Goal: Task Accomplishment & Management: Complete application form

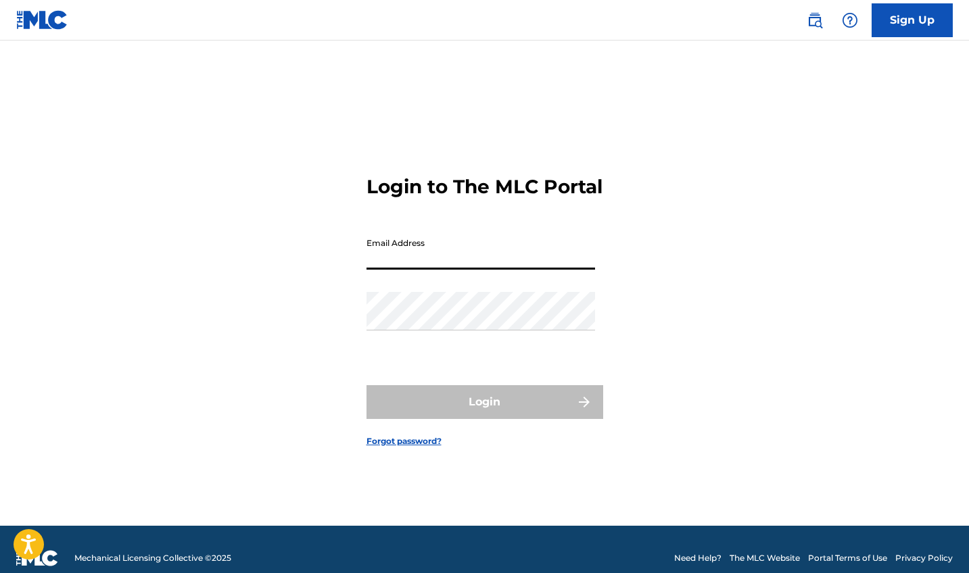
type input "[EMAIL_ADDRESS][DOMAIN_NAME]"
click at [484, 413] on button "Login" at bounding box center [484, 402] width 237 height 34
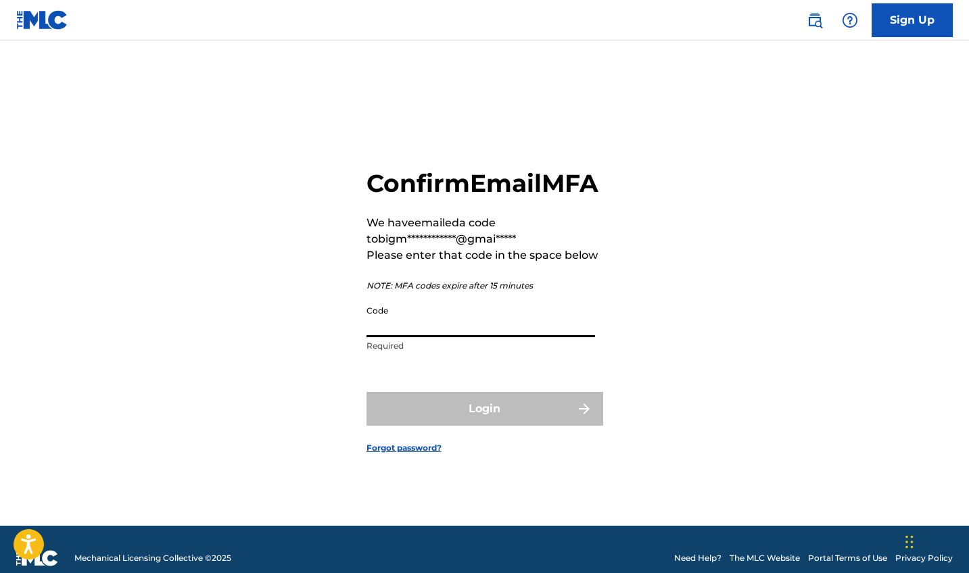
click at [503, 337] on input "Code" at bounding box center [480, 318] width 228 height 39
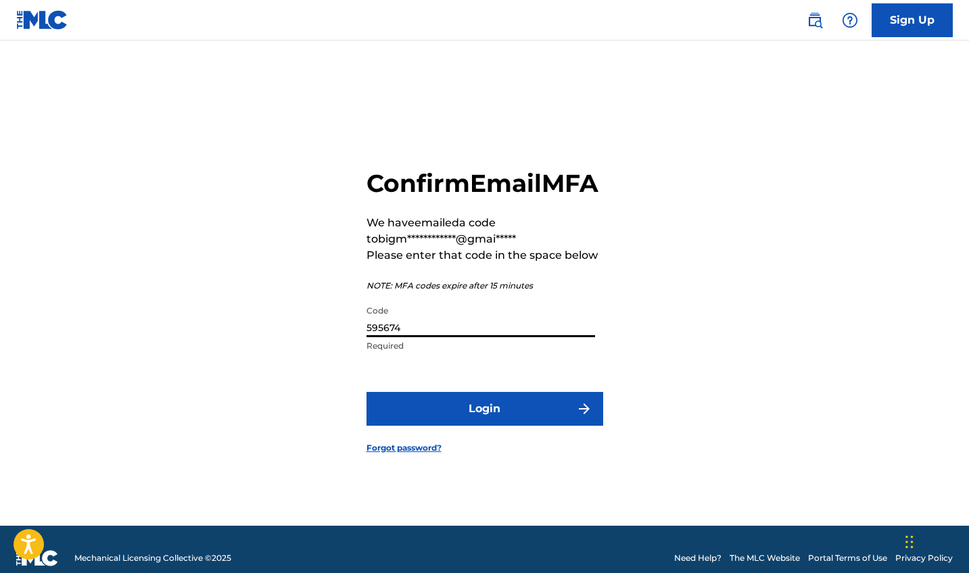
type input "595674"
click at [518, 417] on button "Login" at bounding box center [484, 409] width 237 height 34
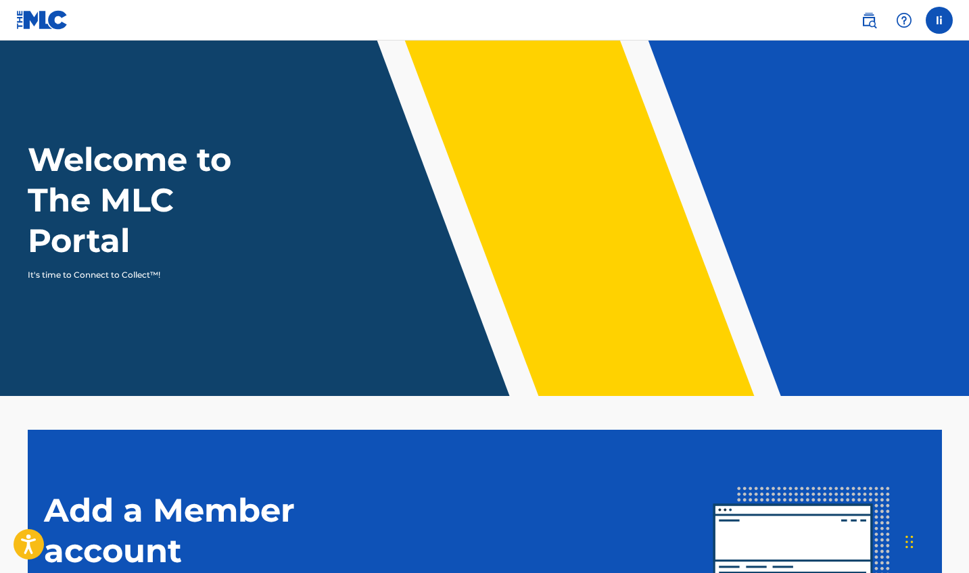
click at [941, 12] on label at bounding box center [938, 20] width 27 height 27
click at [939, 20] on input "[PERSON_NAME] innocent [EMAIL_ADDRESS][DOMAIN_NAME] Notification Preferences Pr…" at bounding box center [939, 20] width 0 height 0
click at [56, 15] on img at bounding box center [42, 20] width 52 height 20
click at [47, 21] on img at bounding box center [42, 20] width 52 height 20
click at [22, 18] on img at bounding box center [42, 20] width 52 height 20
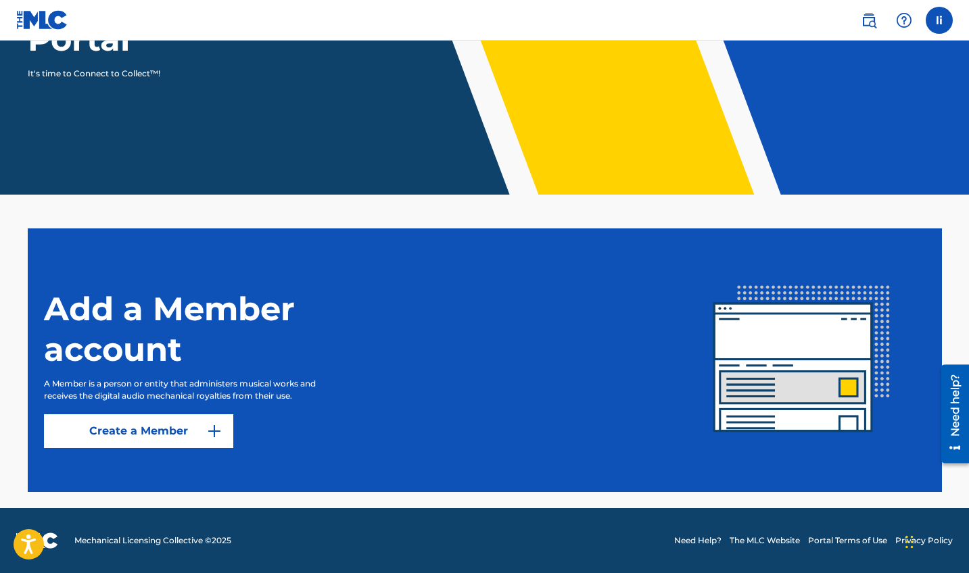
scroll to position [201, 0]
click at [208, 426] on img at bounding box center [214, 431] width 16 height 16
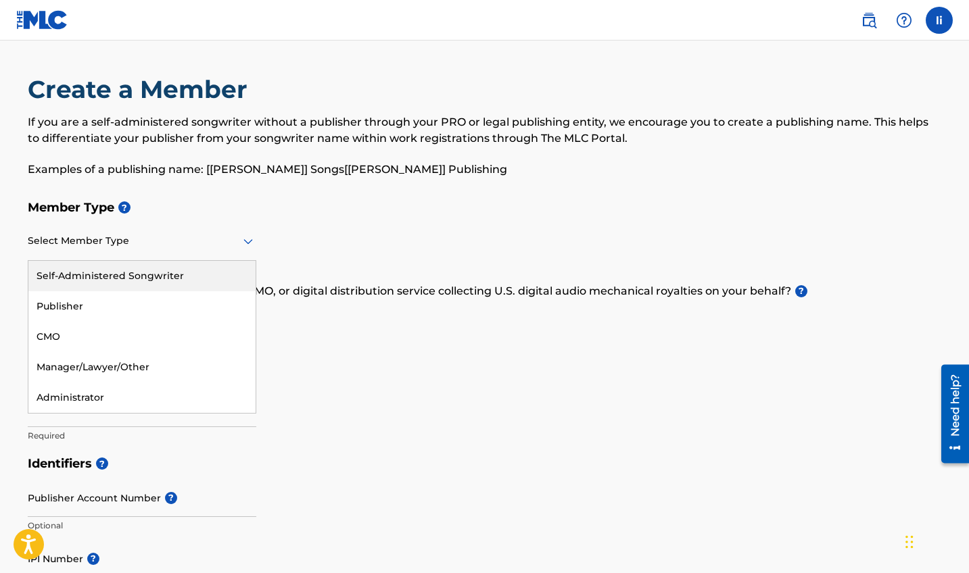
click at [217, 249] on div at bounding box center [142, 241] width 228 height 17
click at [321, 212] on h5 "Member Type ?" at bounding box center [485, 207] width 914 height 29
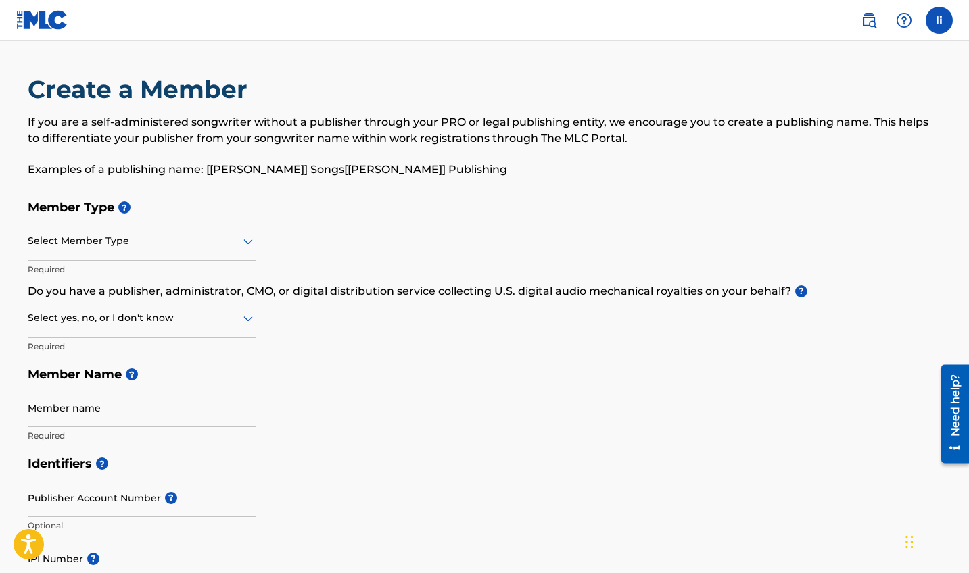
click at [169, 244] on div at bounding box center [142, 241] width 228 height 17
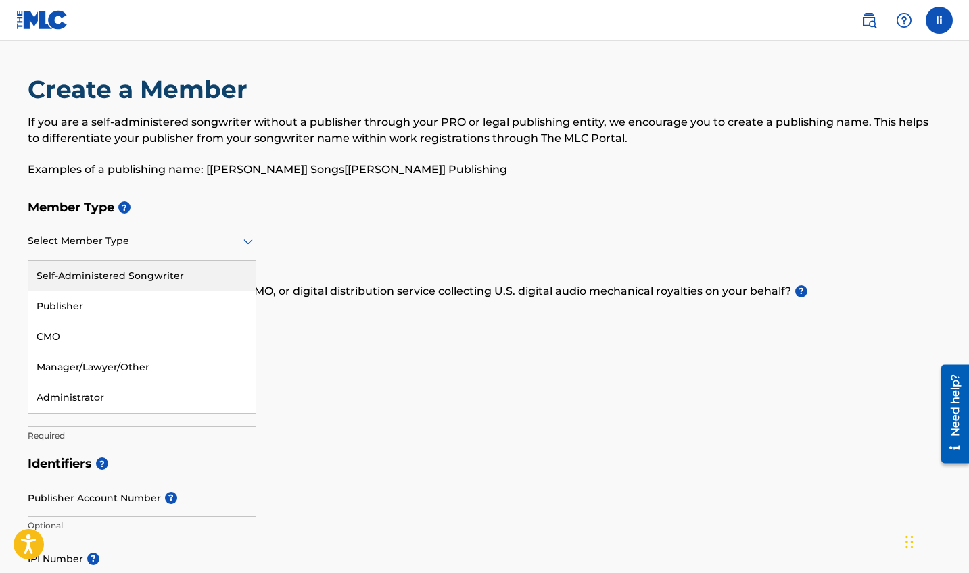
click at [155, 285] on div "Self-Administered Songwriter" at bounding box center [141, 276] width 227 height 30
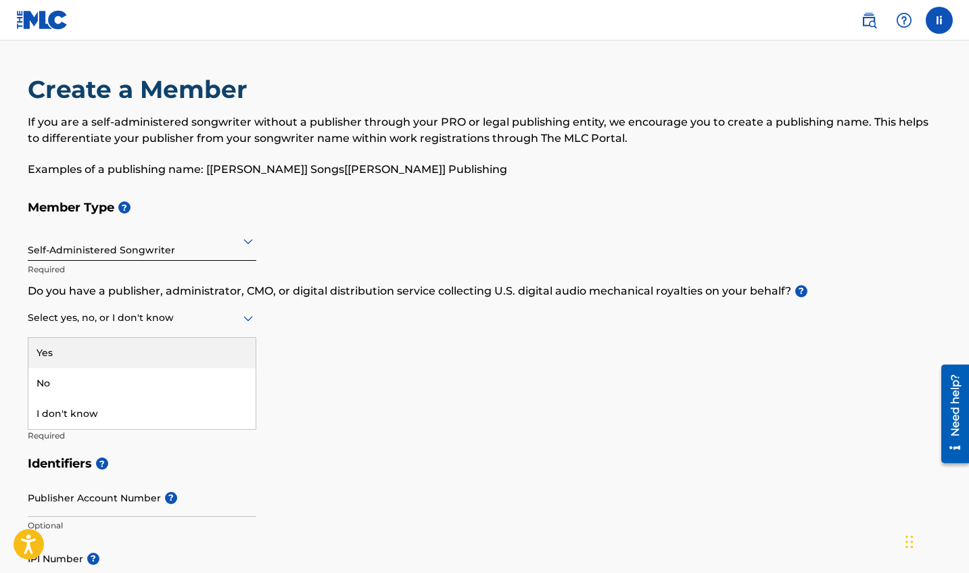
click at [145, 311] on div at bounding box center [142, 318] width 228 height 17
click at [132, 344] on div "Yes" at bounding box center [141, 353] width 227 height 30
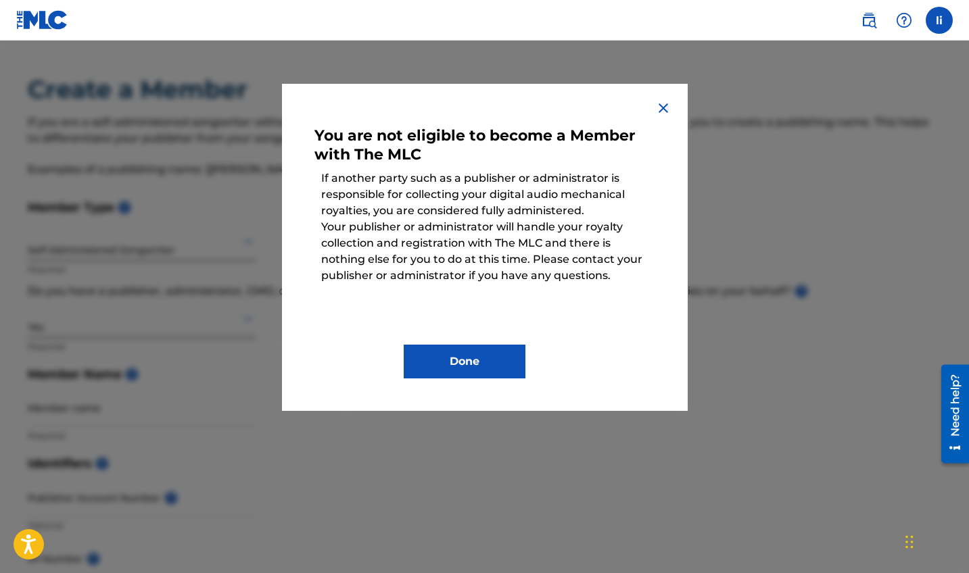
click at [493, 367] on button "Done" at bounding box center [465, 362] width 122 height 34
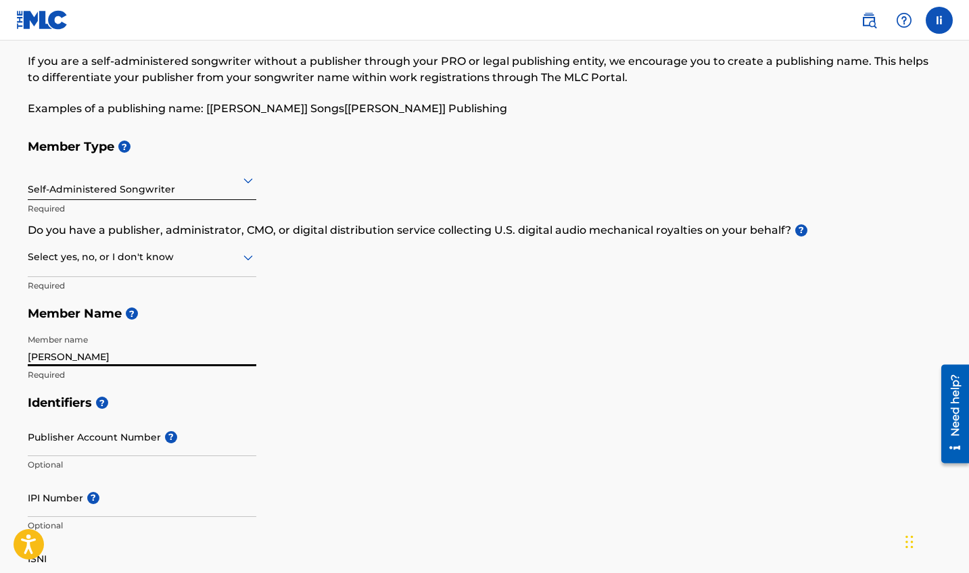
scroll to position [64, 0]
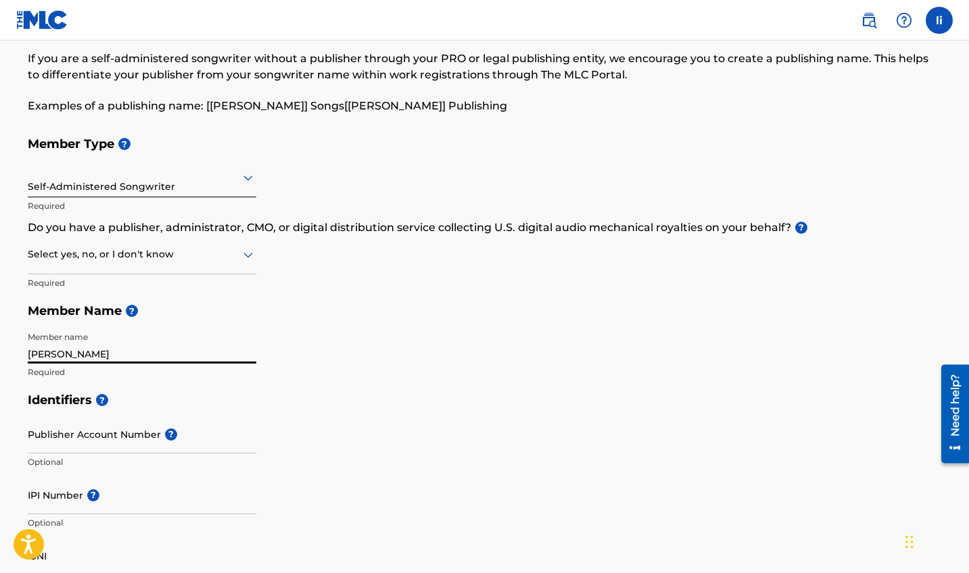
type input "[PERSON_NAME]"
click at [222, 390] on h5 "Identifiers ?" at bounding box center [485, 400] width 914 height 29
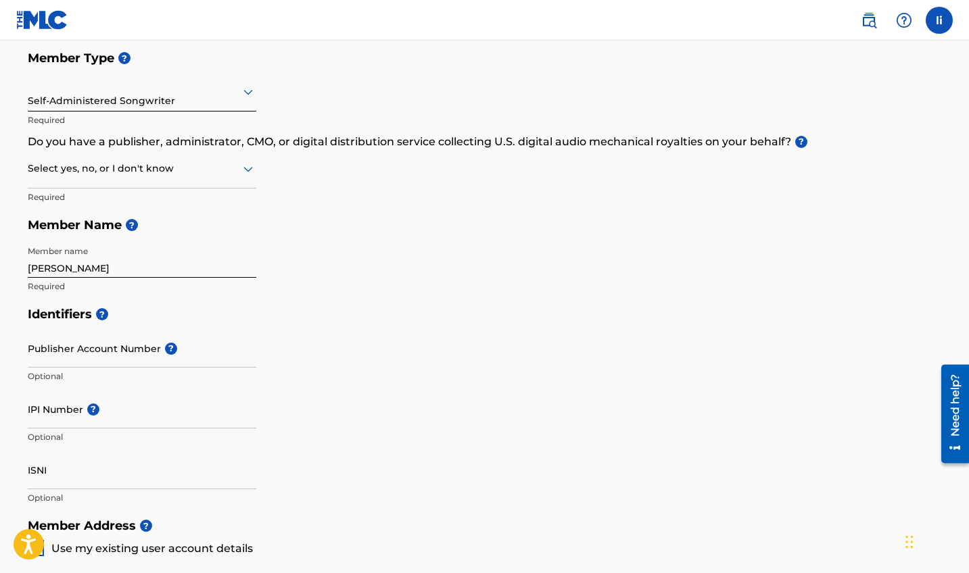
scroll to position [159, 0]
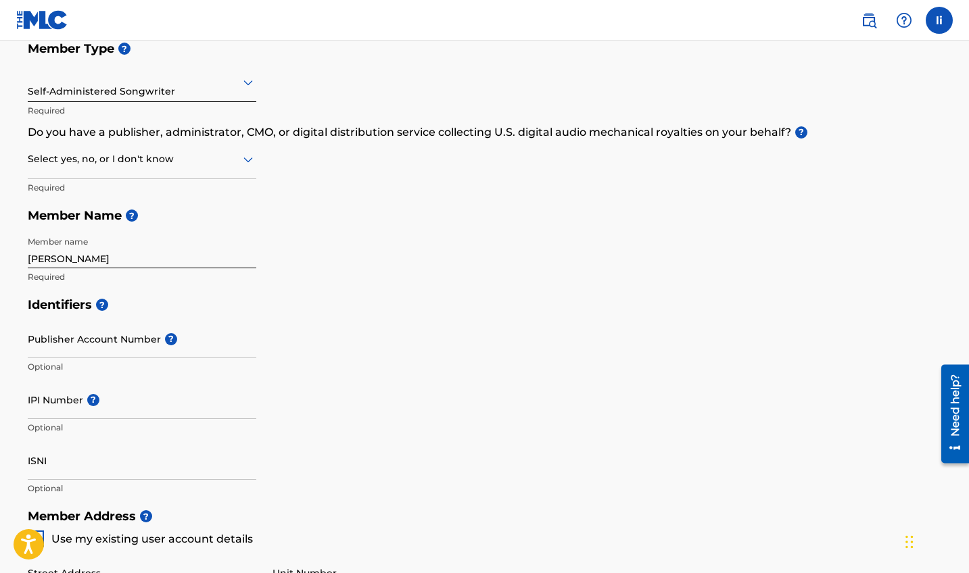
click at [135, 339] on input "Publisher Account Number ?" at bounding box center [142, 339] width 228 height 39
click at [74, 412] on input "IPI Number ?" at bounding box center [142, 400] width 228 height 39
paste input "#1302940194"
click at [31, 405] on input "#1302940194" at bounding box center [142, 400] width 228 height 39
type input "1302940194"
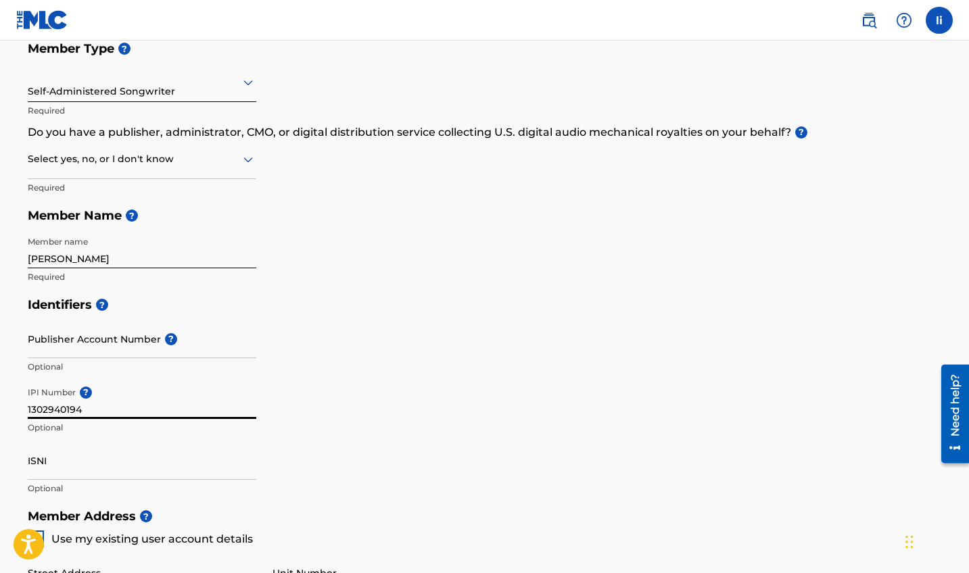
click at [151, 342] on input "Publisher Account Number ?" at bounding box center [142, 339] width 228 height 39
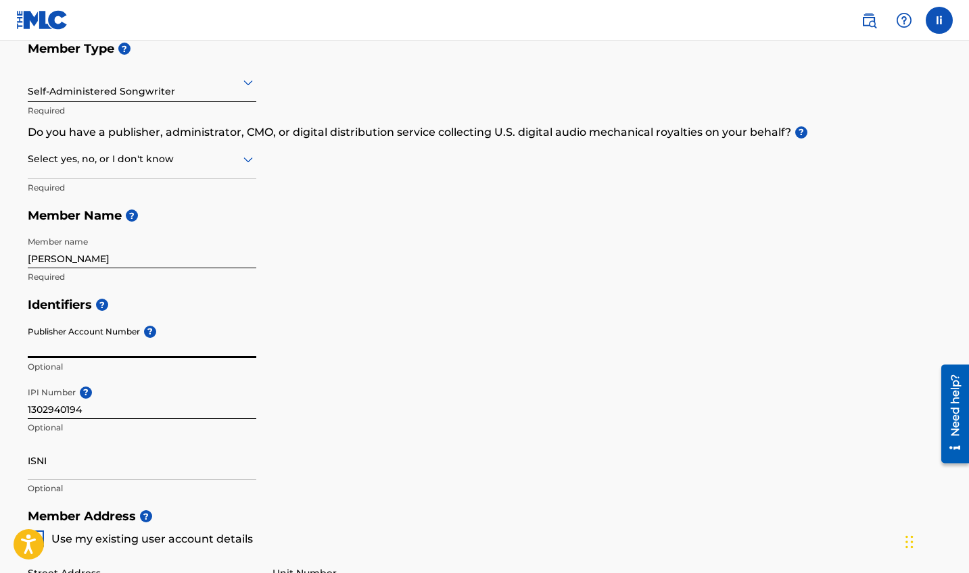
paste input "7909832"
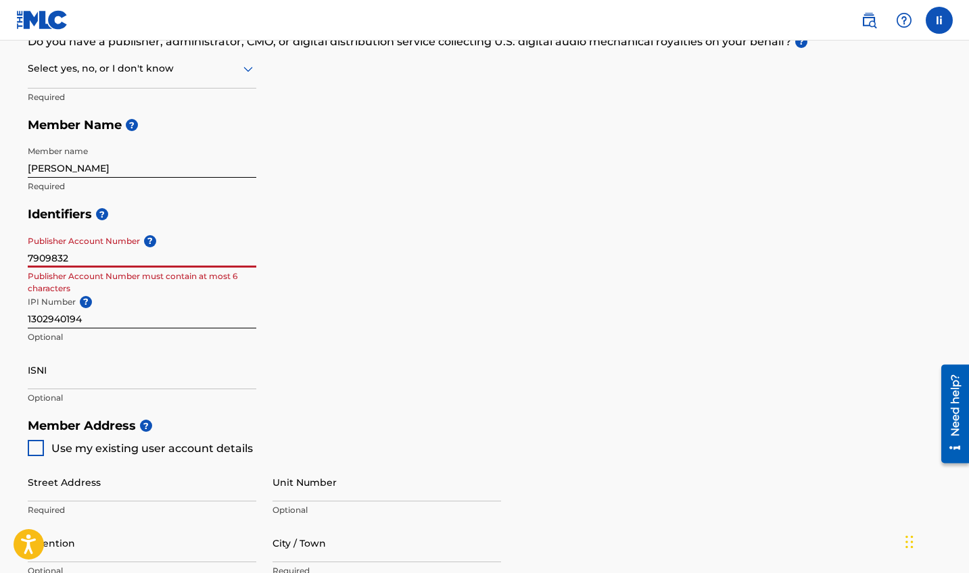
scroll to position [251, 0]
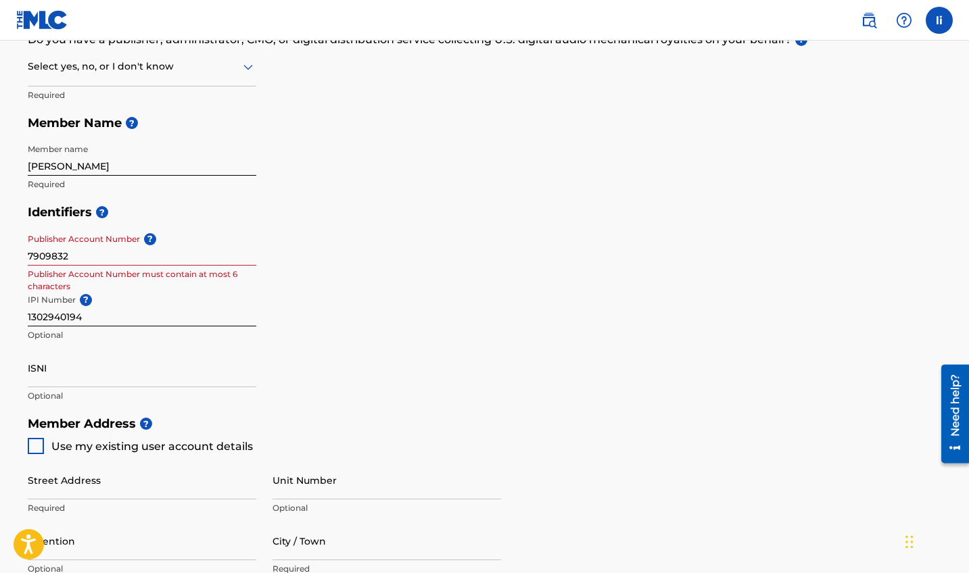
click at [119, 343] on div "IPI Number ? 1302940194 Optional" at bounding box center [142, 318] width 228 height 61
click at [119, 379] on input "ISNI" at bounding box center [142, 368] width 228 height 39
click at [70, 257] on input "7909832" at bounding box center [142, 246] width 228 height 39
type input "790983"
click at [100, 271] on p "Optional" at bounding box center [142, 274] width 228 height 12
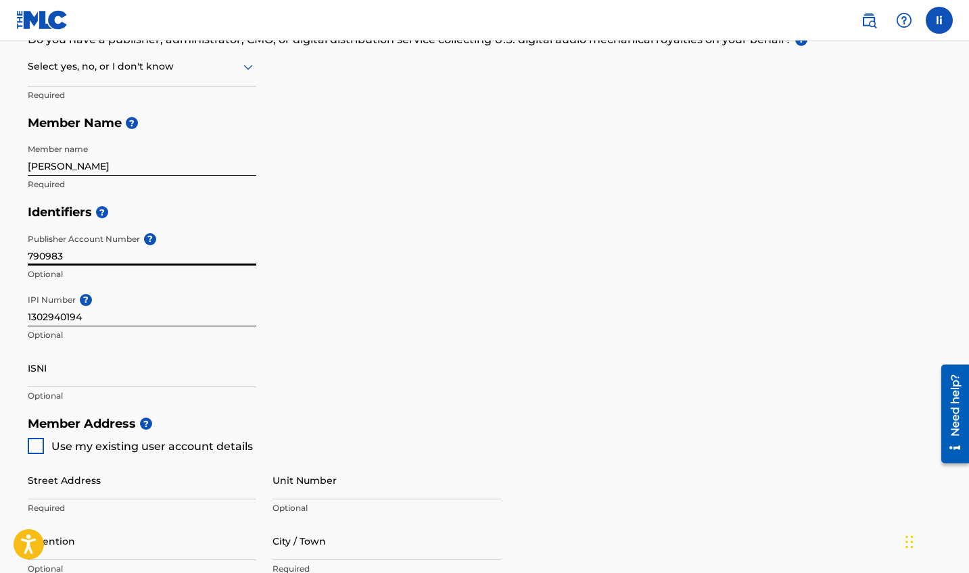
drag, startPoint x: 89, startPoint y: 257, endPoint x: 15, endPoint y: 240, distance: 75.6
click at [15, 240] on div "Create a Member If you are a self-administered songwriter without a publisher t…" at bounding box center [484, 362] width 946 height 1079
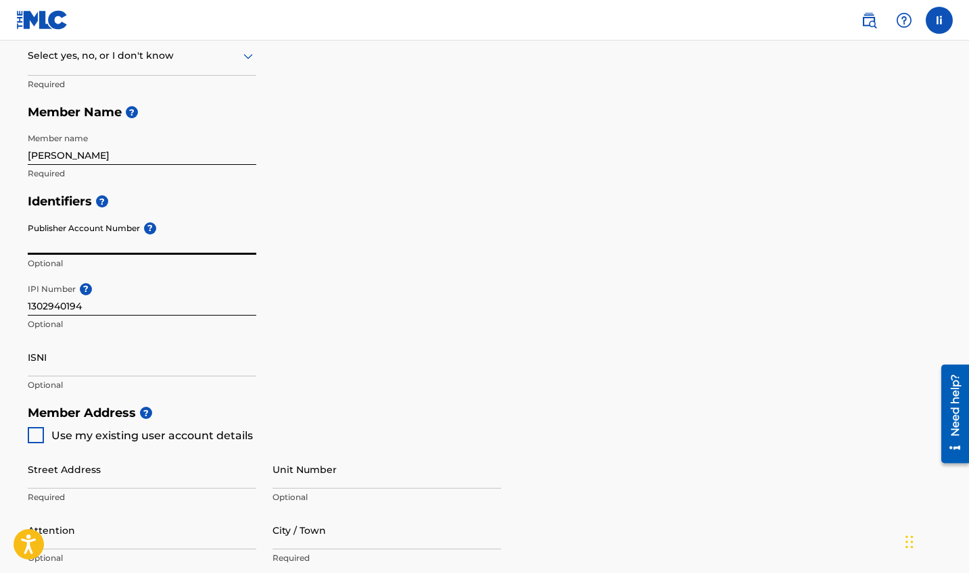
scroll to position [262, 0]
click at [278, 319] on div "Identifiers ? Publisher Account Number ? Optional IPI Number ? 1302940194 Optio…" at bounding box center [485, 293] width 914 height 212
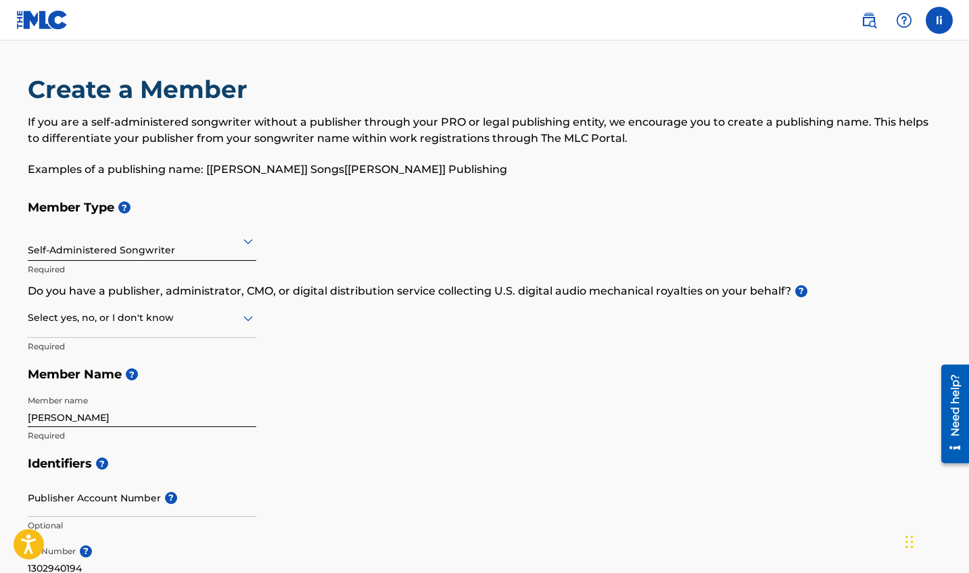
scroll to position [0, 0]
click at [941, 24] on label at bounding box center [938, 20] width 27 height 27
click at [939, 20] on input "[PERSON_NAME] innocent [EMAIL_ADDRESS][DOMAIN_NAME] Notification Preferences Pr…" at bounding box center [939, 20] width 0 height 0
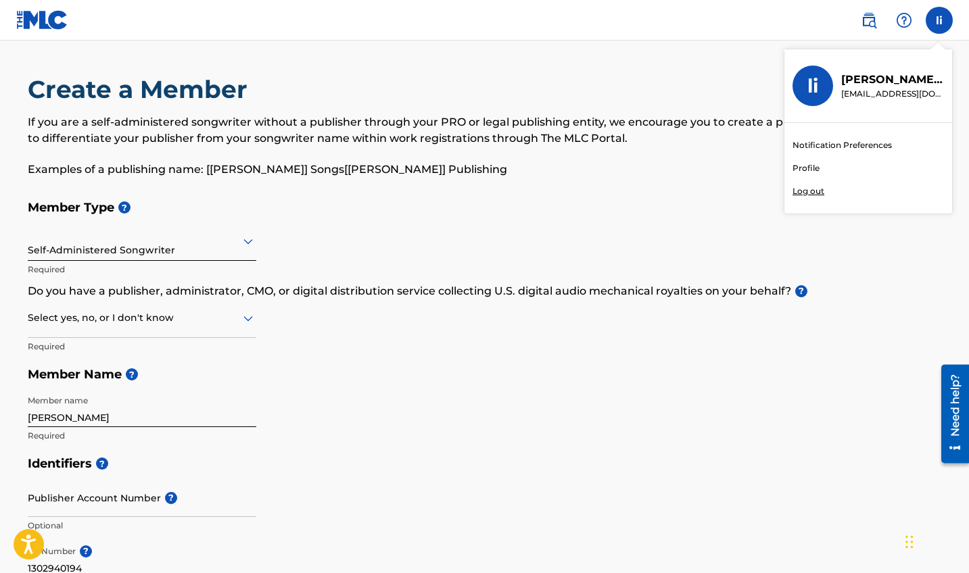
click at [312, 215] on h5 "Member Type ?" at bounding box center [485, 207] width 914 height 29
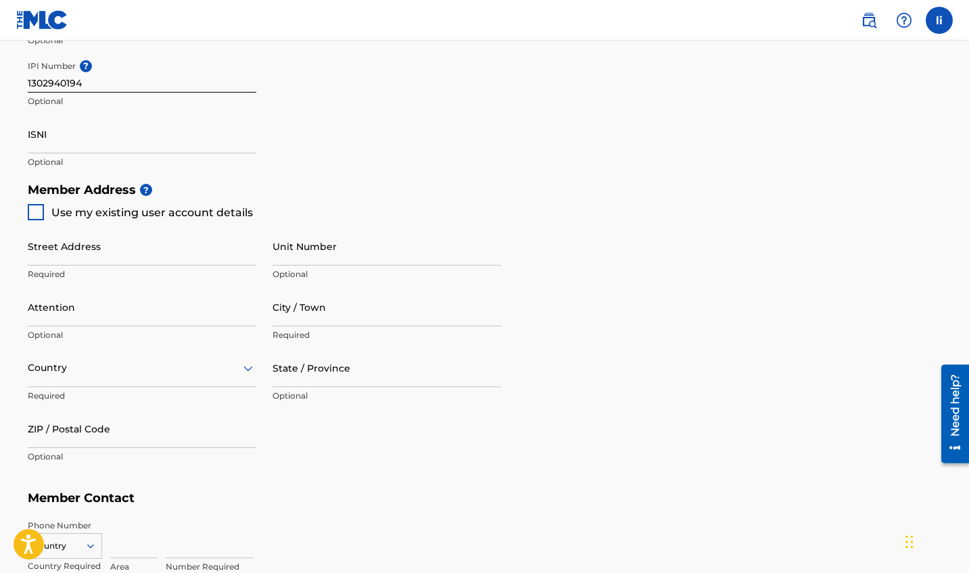
scroll to position [500, 0]
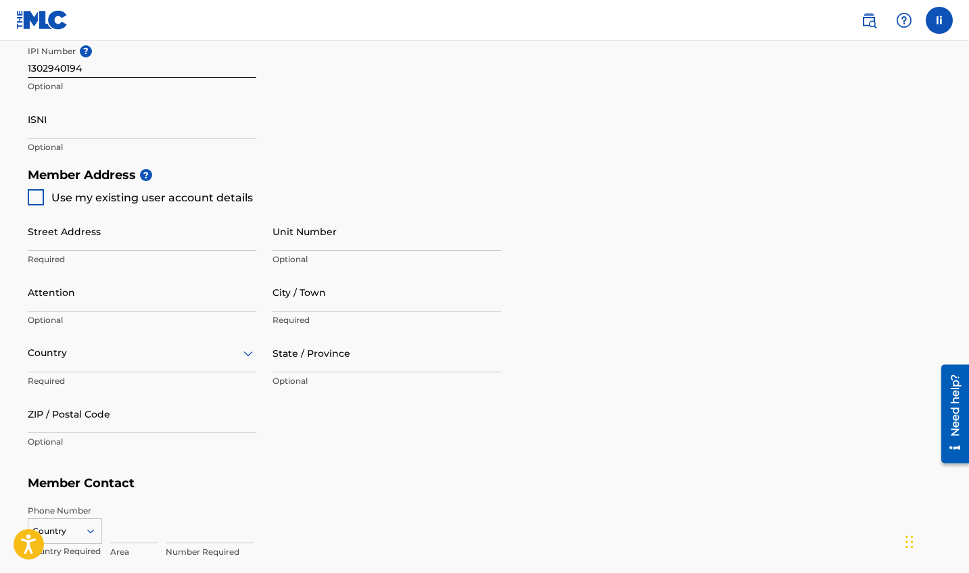
click at [28, 191] on div at bounding box center [36, 197] width 16 height 16
type input "[PERSON_NAME]"
type input "fct"
type input "900001"
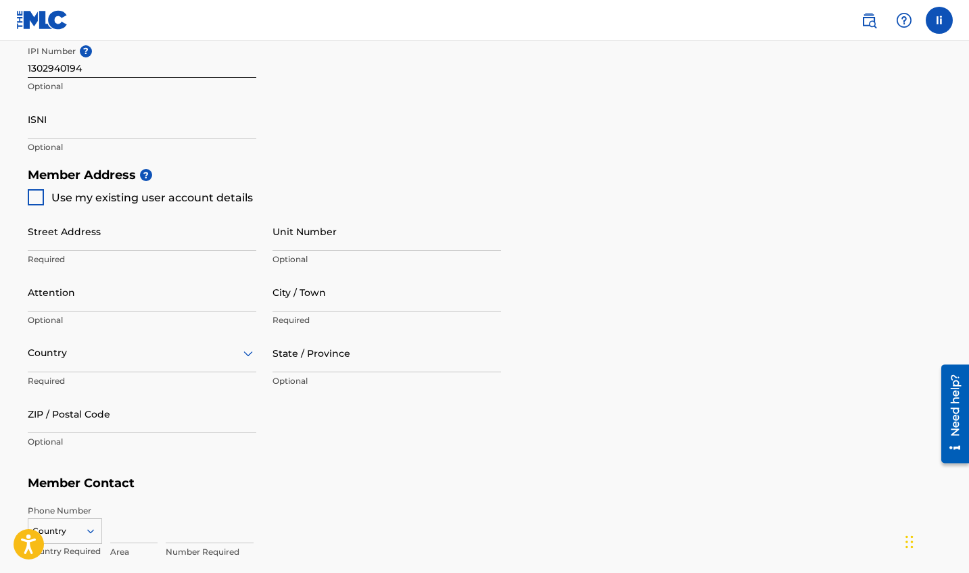
type input "0"
type input "8136921336"
type input "[EMAIL_ADDRESS][DOMAIN_NAME]"
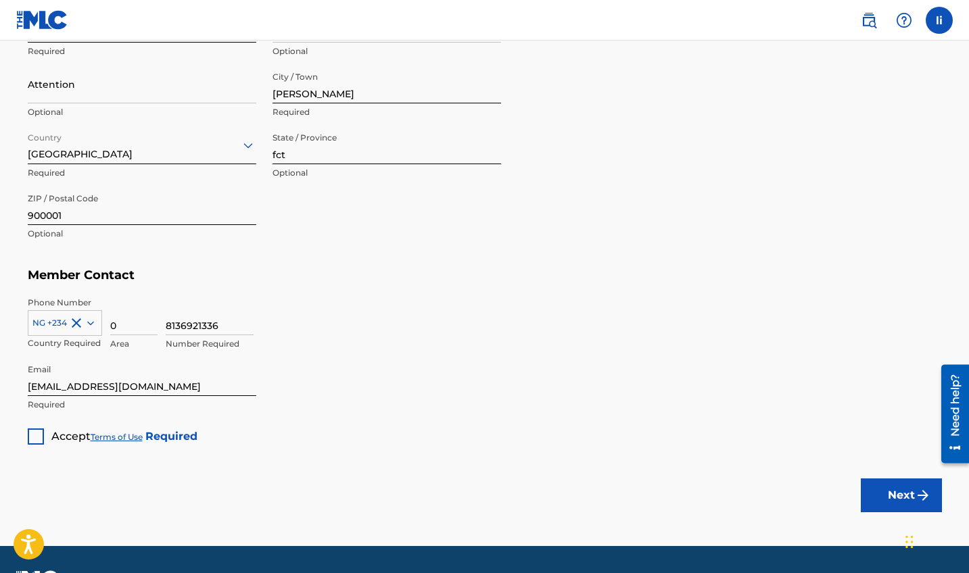
scroll to position [739, 0]
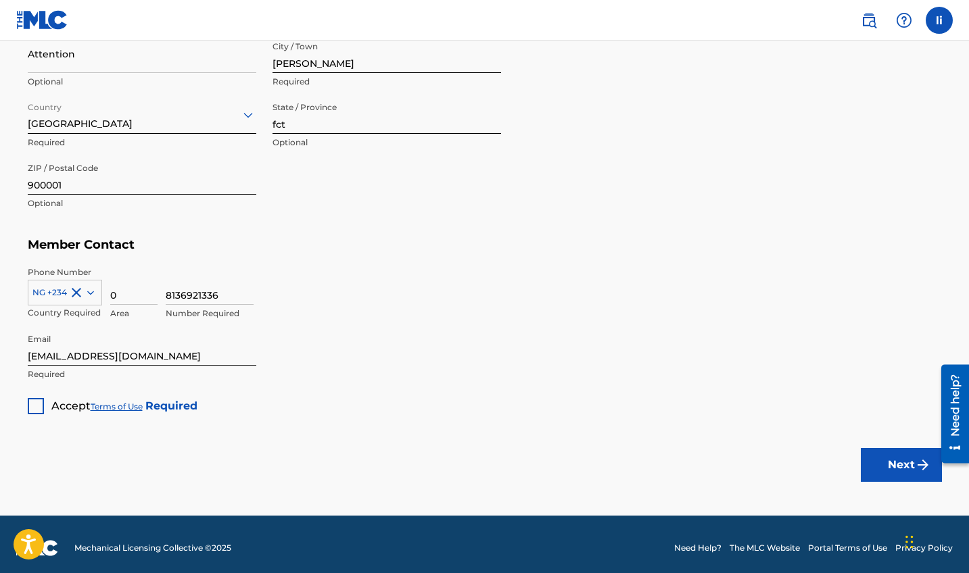
click at [43, 398] on div at bounding box center [36, 406] width 16 height 16
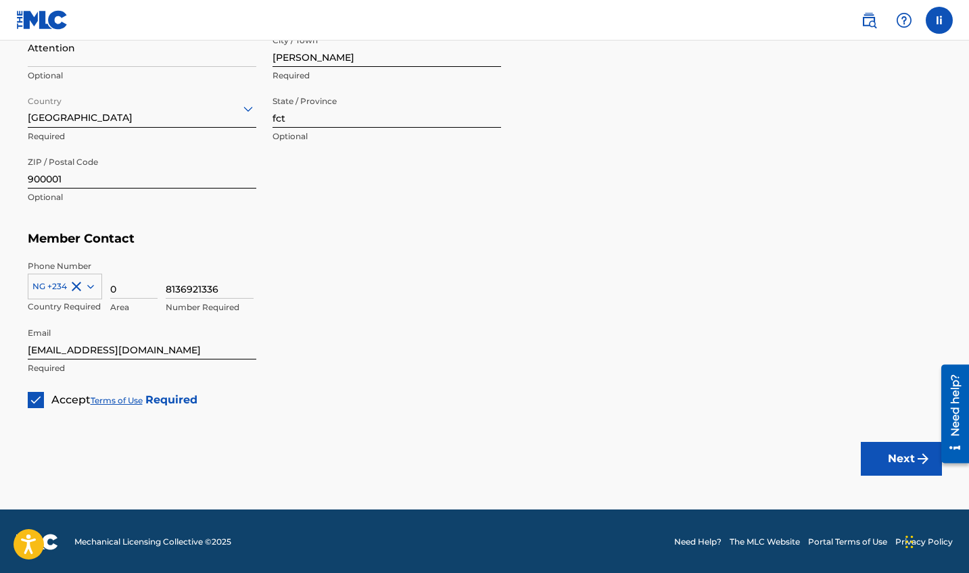
scroll to position [744, 0]
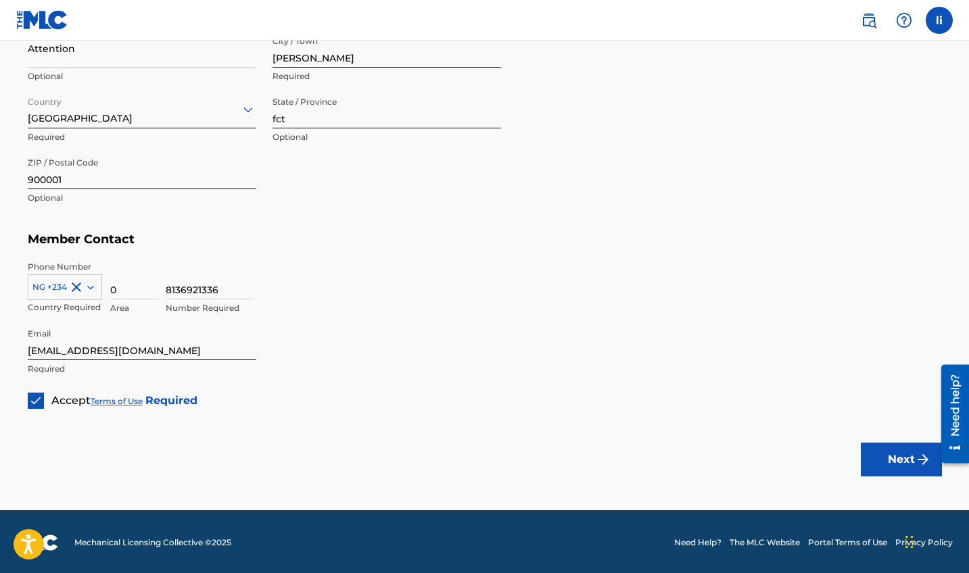
click at [908, 453] on button "Next" at bounding box center [901, 460] width 81 height 34
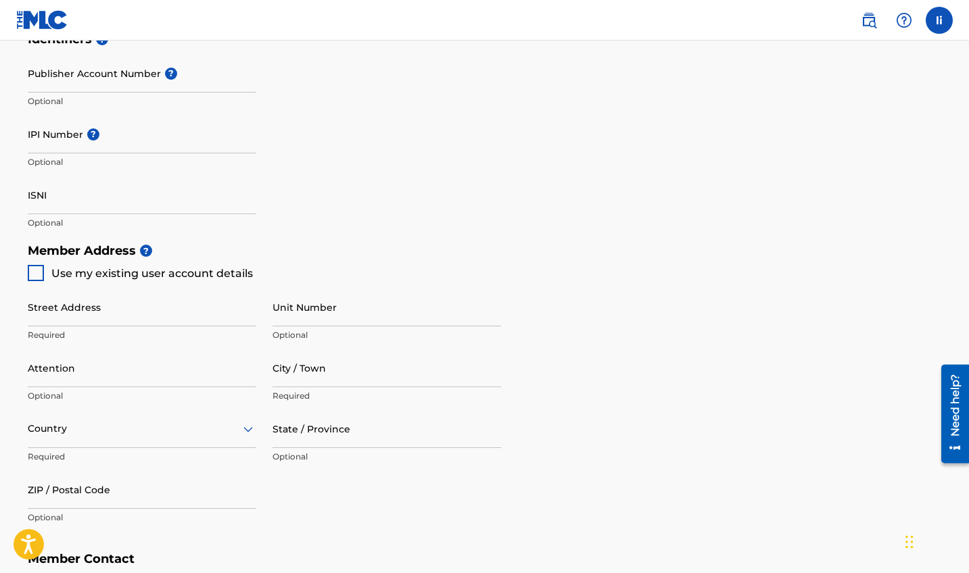
scroll to position [441, 0]
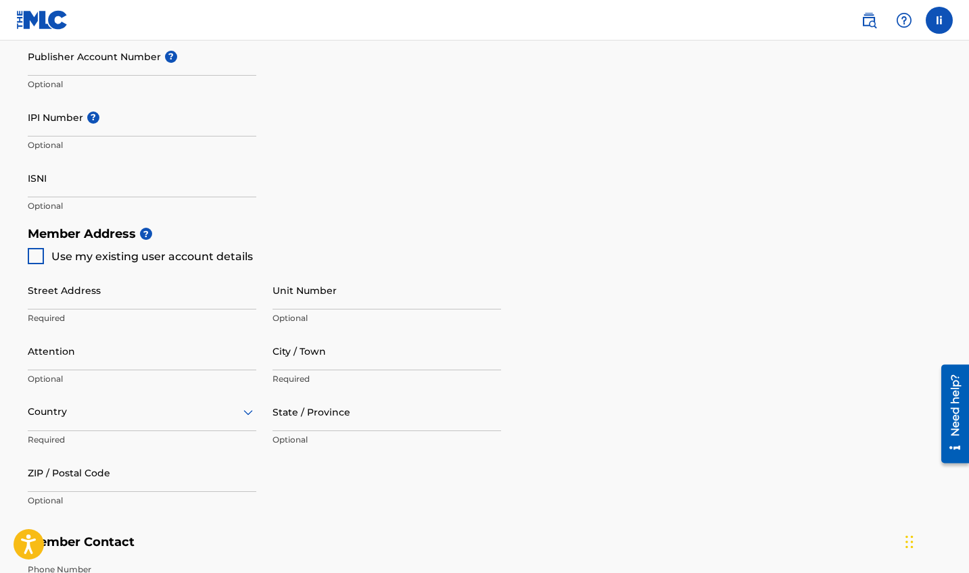
click at [37, 249] on div at bounding box center [36, 256] width 16 height 16
type input "[PERSON_NAME]"
type input "fct"
type input "900001"
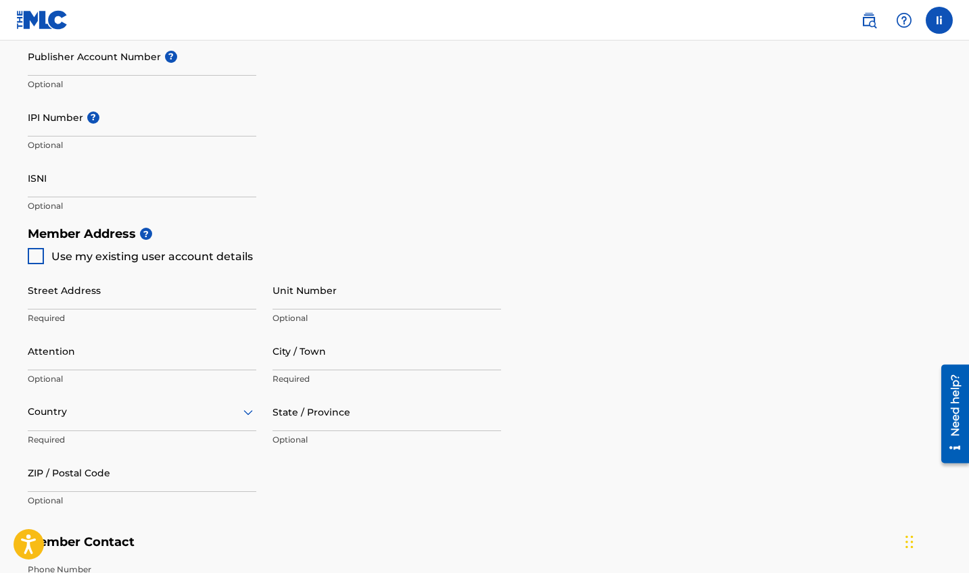
type input "0"
type input "8136921336"
type input "[EMAIL_ADDRESS][DOMAIN_NAME]"
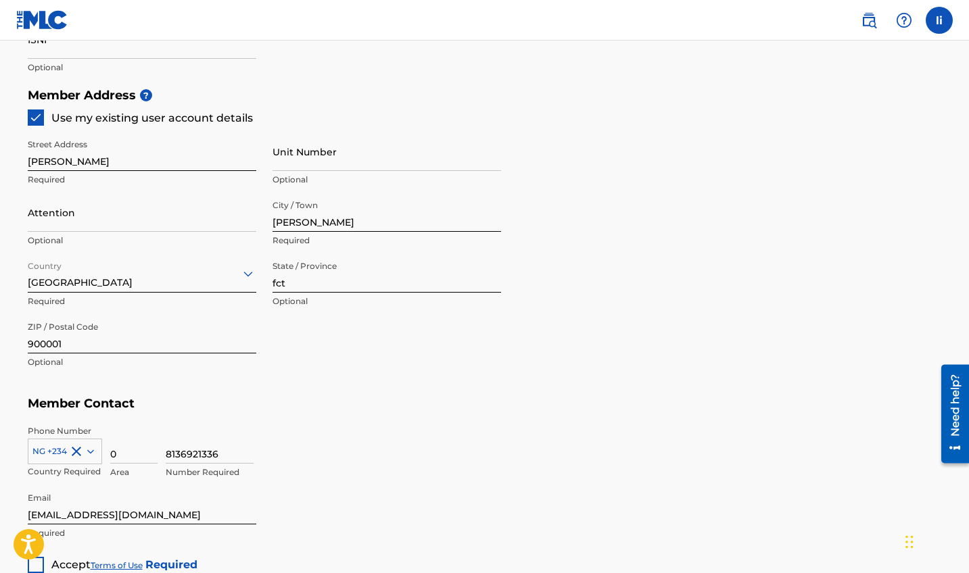
scroll to position [647, 0]
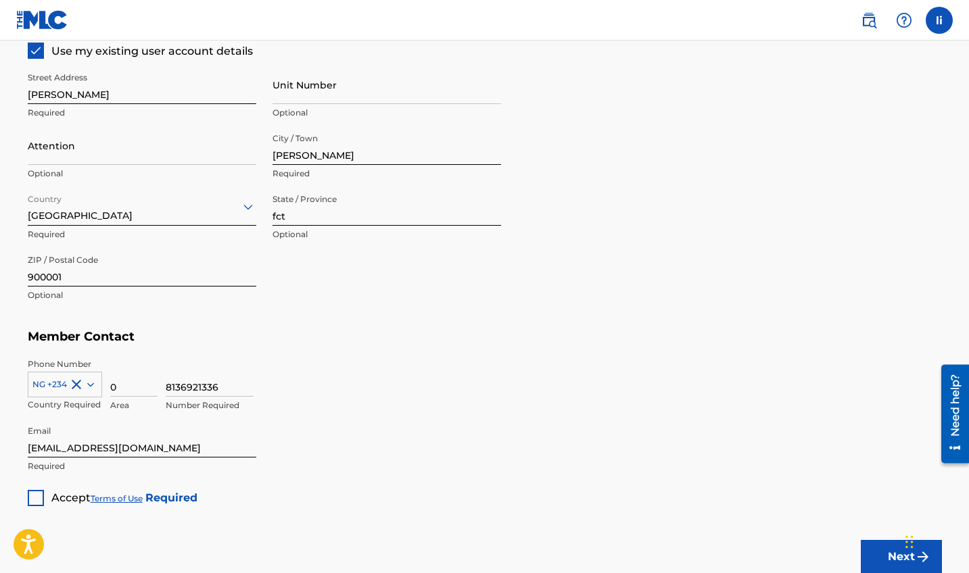
click at [33, 498] on div at bounding box center [36, 498] width 16 height 16
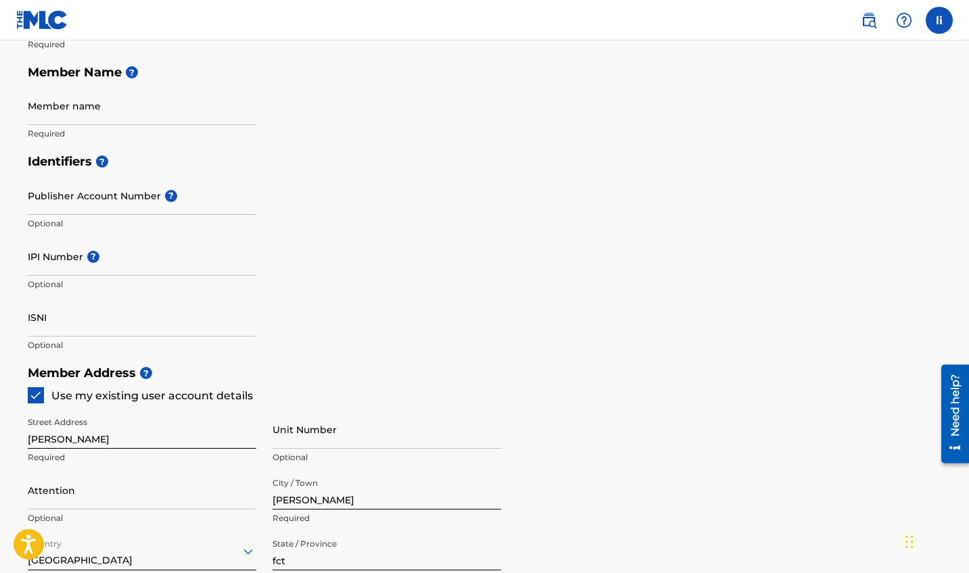
scroll to position [300, 0]
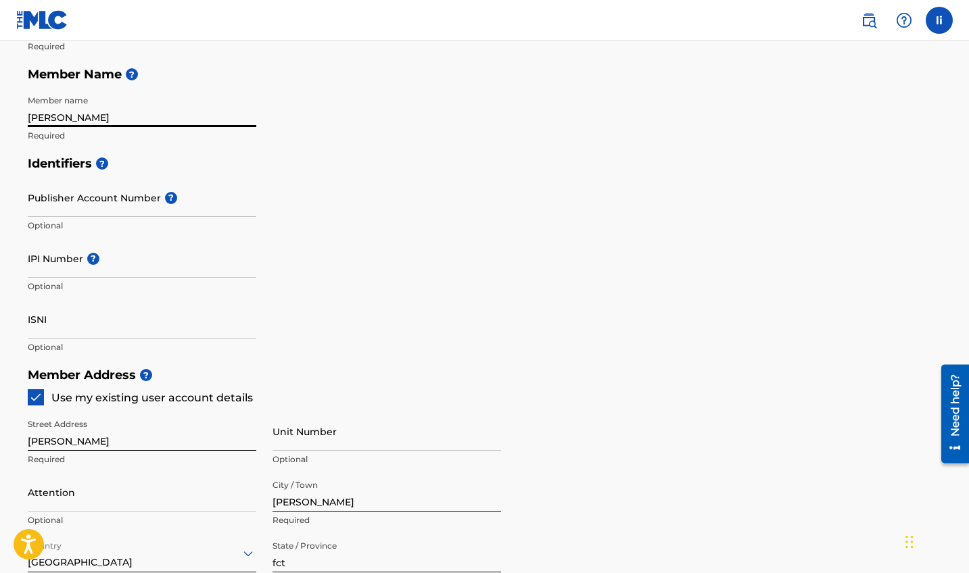
click at [224, 124] on input "[PERSON_NAME]" at bounding box center [142, 108] width 228 height 39
type input "[PERSON_NAME]"
click at [203, 87] on h5 "Member Name ?" at bounding box center [485, 74] width 914 height 29
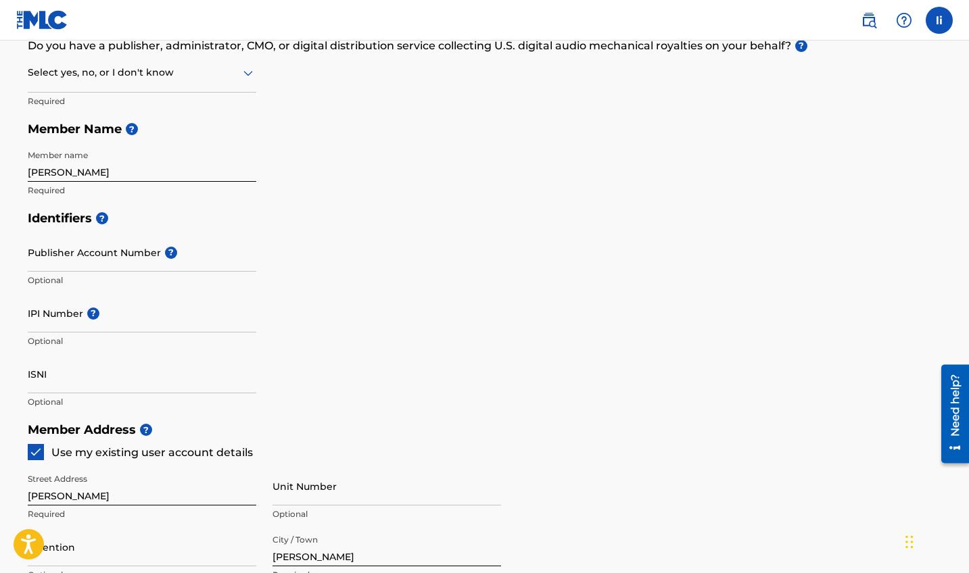
scroll to position [235, 0]
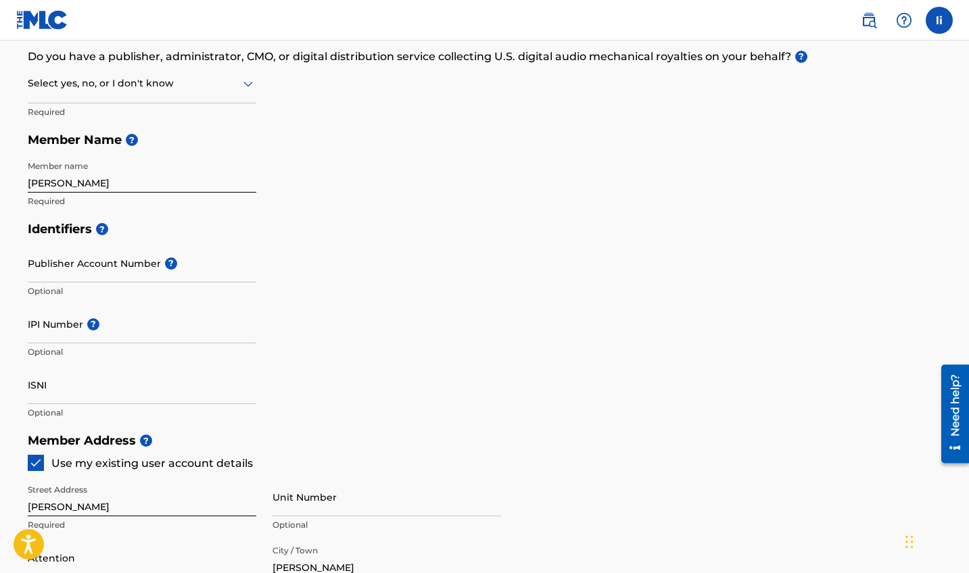
click at [203, 87] on div at bounding box center [142, 83] width 228 height 17
click at [187, 112] on div "Yes" at bounding box center [141, 118] width 227 height 30
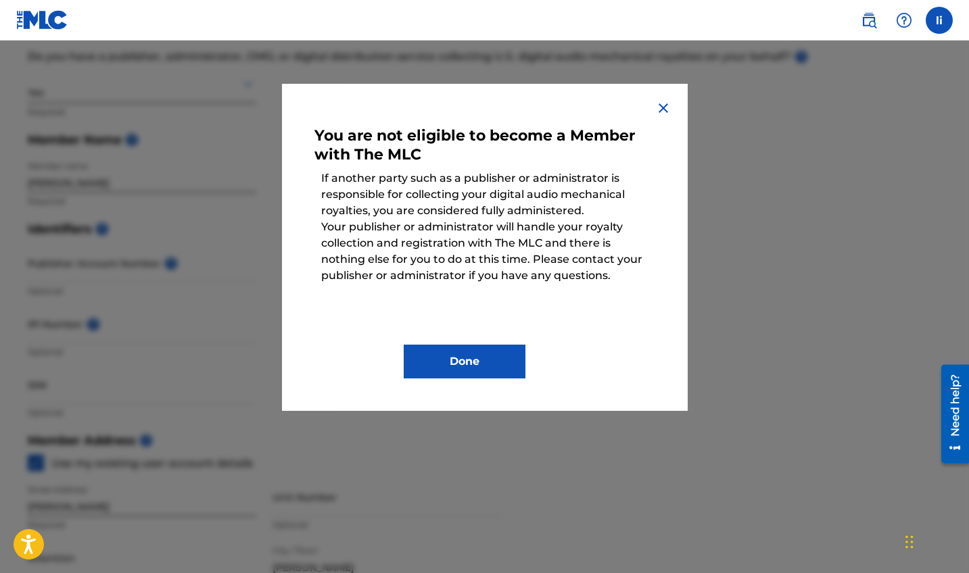
click at [495, 345] on button "Done" at bounding box center [465, 362] width 122 height 34
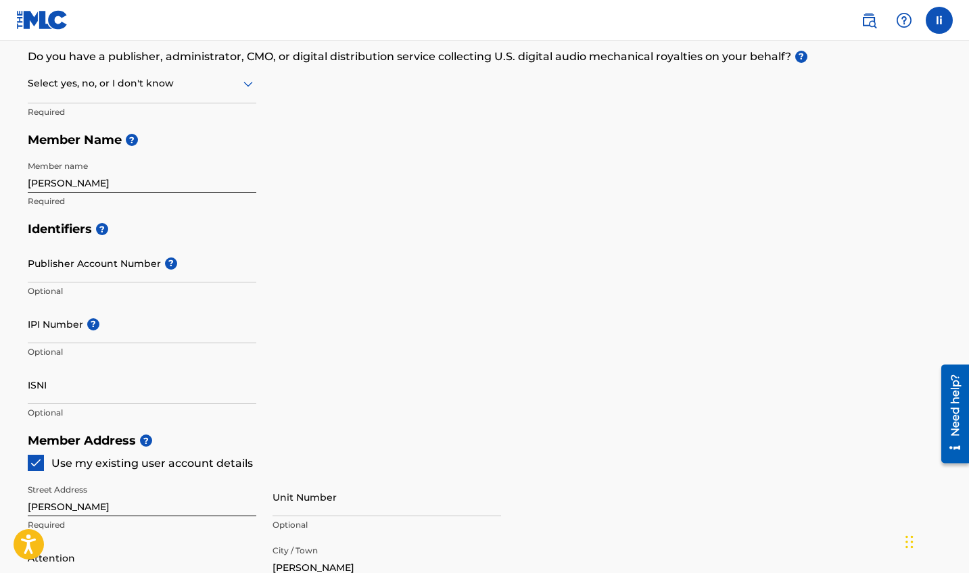
click at [207, 133] on h5 "Member Name ?" at bounding box center [485, 140] width 914 height 29
click at [149, 89] on div at bounding box center [142, 83] width 228 height 17
click at [154, 118] on div "Yes" at bounding box center [141, 118] width 227 height 30
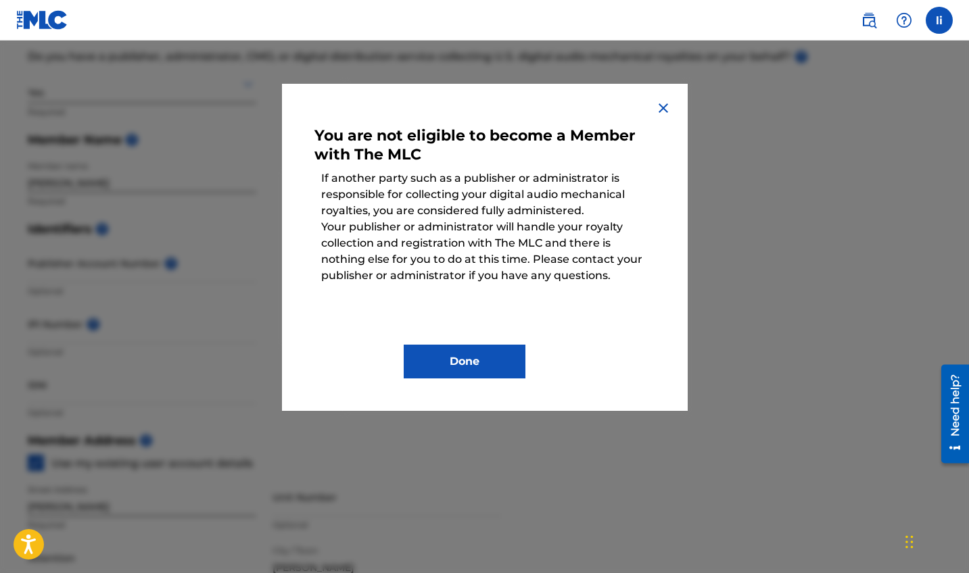
click at [465, 357] on button "Done" at bounding box center [465, 362] width 122 height 34
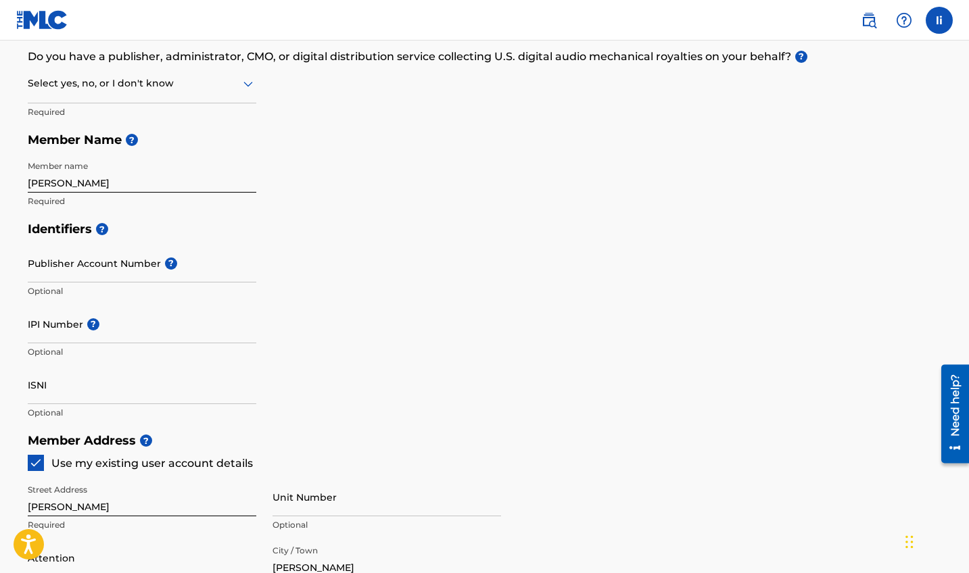
click at [111, 99] on div "Select yes, no, or I don't know" at bounding box center [142, 84] width 228 height 39
click at [135, 168] on div "I don't know" at bounding box center [141, 179] width 227 height 30
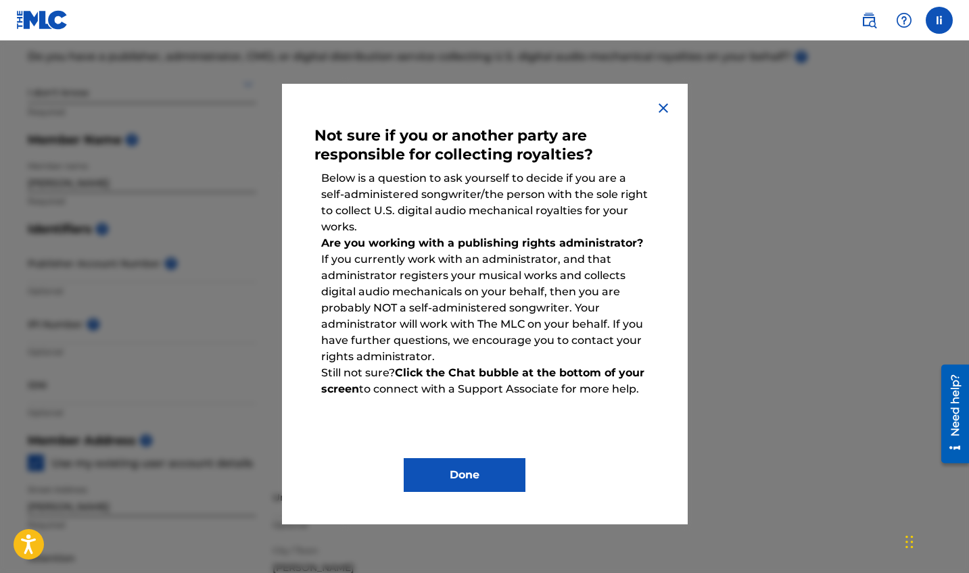
click at [453, 465] on button "Done" at bounding box center [465, 475] width 122 height 34
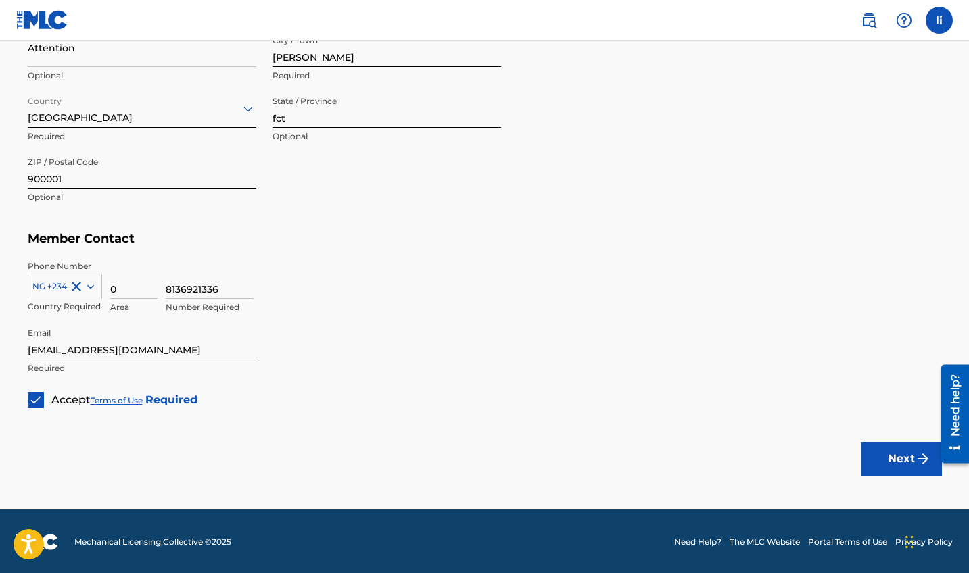
scroll to position [744, 0]
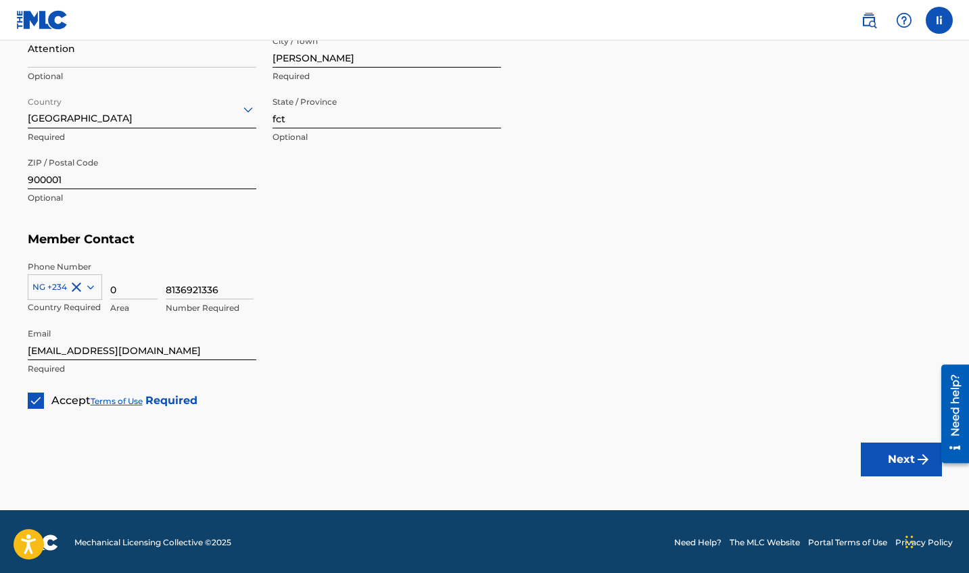
click at [882, 449] on button "Next" at bounding box center [901, 460] width 81 height 34
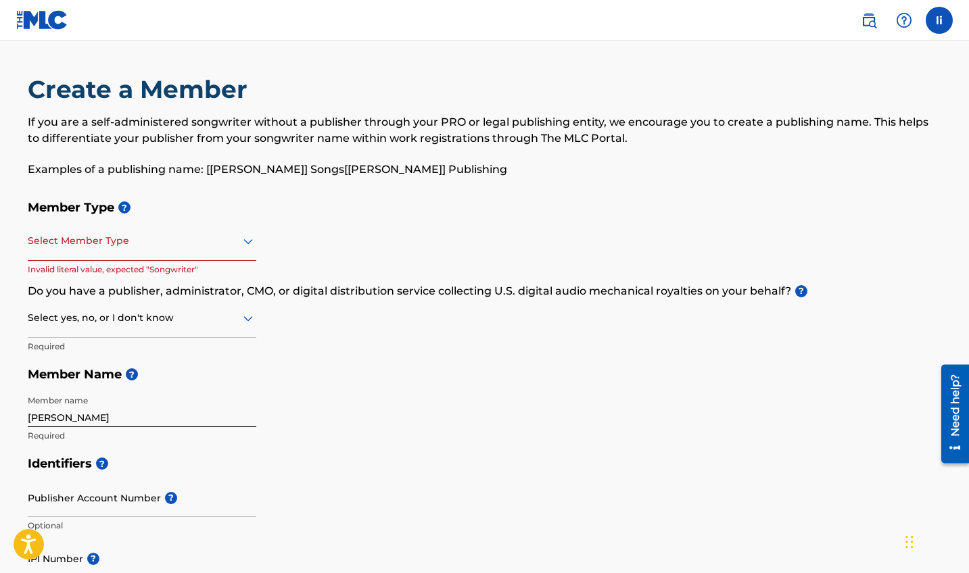
click at [226, 249] on div at bounding box center [142, 241] width 228 height 17
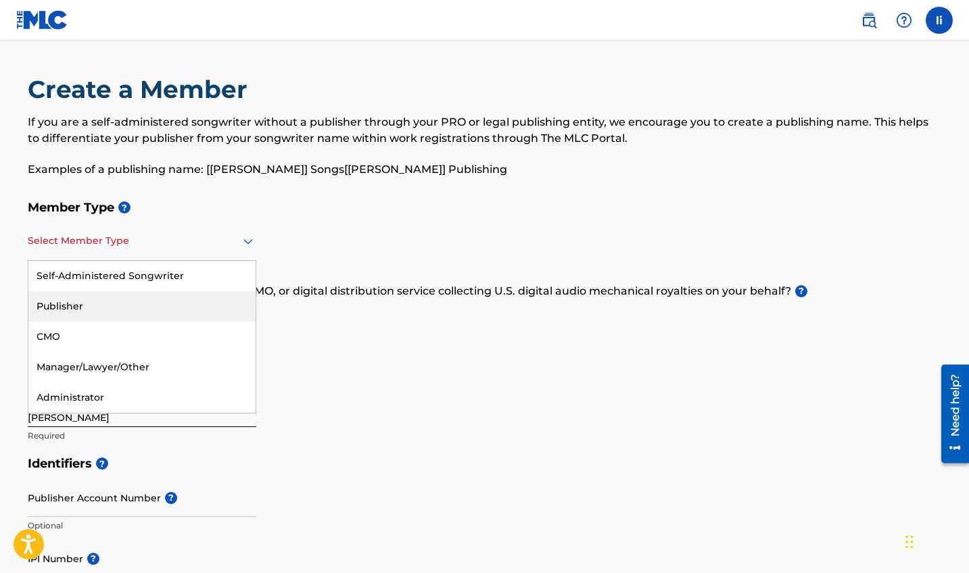
click at [203, 297] on div "Publisher" at bounding box center [141, 306] width 227 height 30
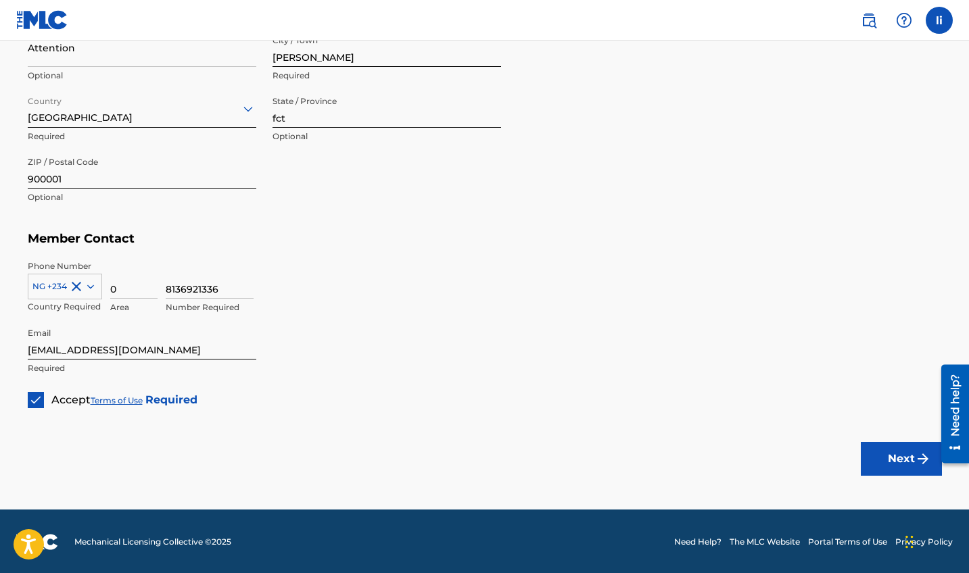
scroll to position [667, 0]
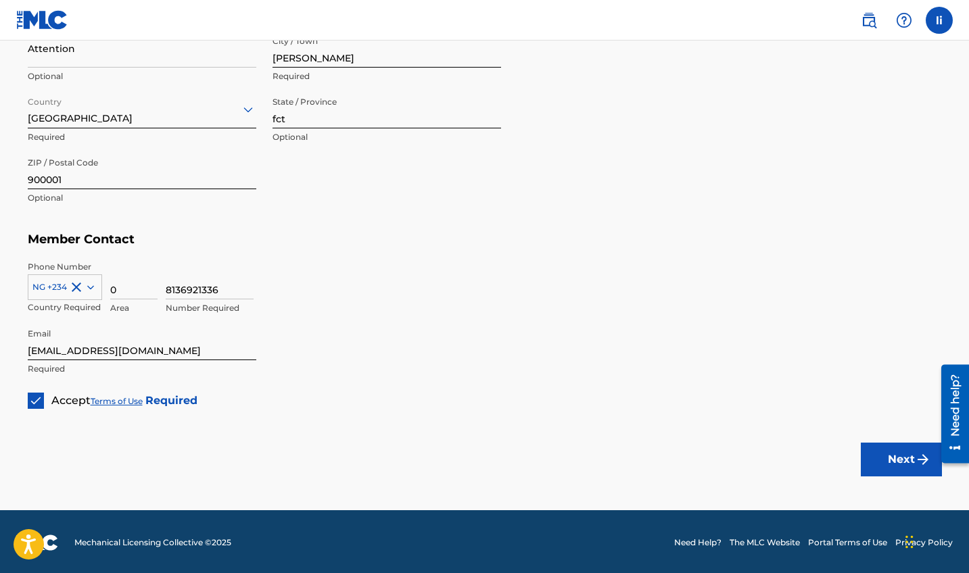
click at [923, 456] on img "submit" at bounding box center [923, 460] width 16 height 16
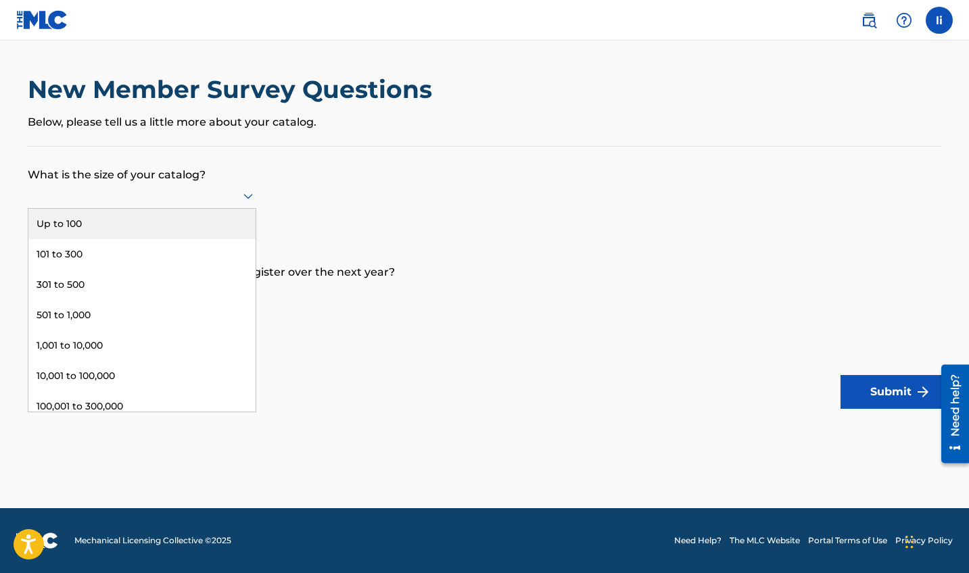
click at [237, 201] on div at bounding box center [142, 195] width 228 height 17
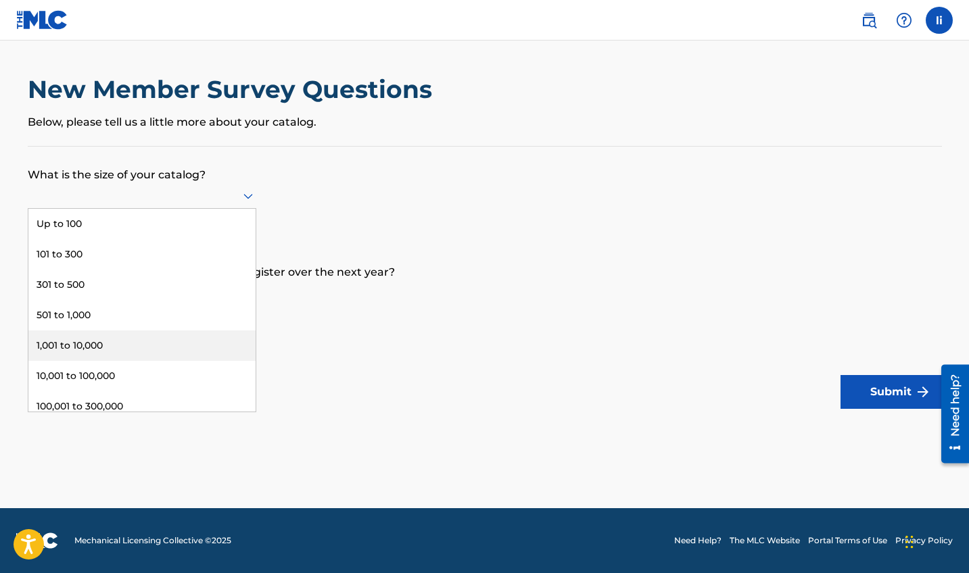
click at [193, 349] on div "1,001 to 10,000" at bounding box center [141, 346] width 227 height 30
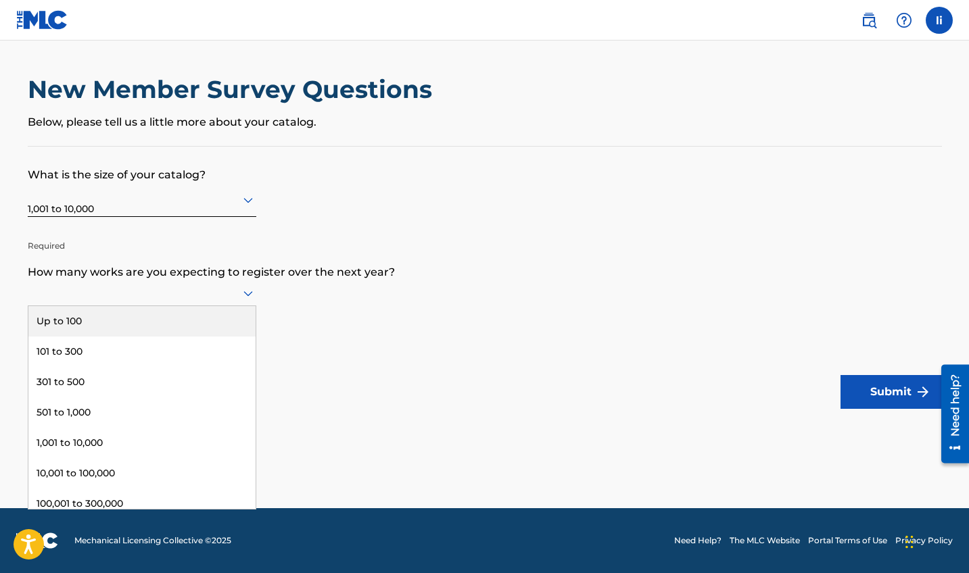
click at [197, 302] on div at bounding box center [142, 293] width 228 height 17
click at [193, 335] on div "Up to 100" at bounding box center [141, 321] width 227 height 30
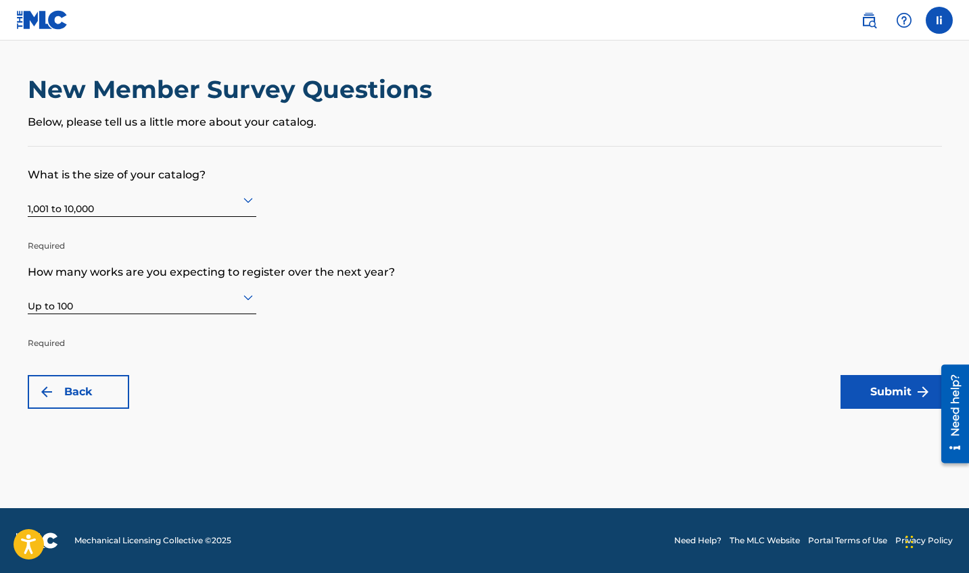
click at [896, 400] on button "Submit" at bounding box center [890, 392] width 101 height 34
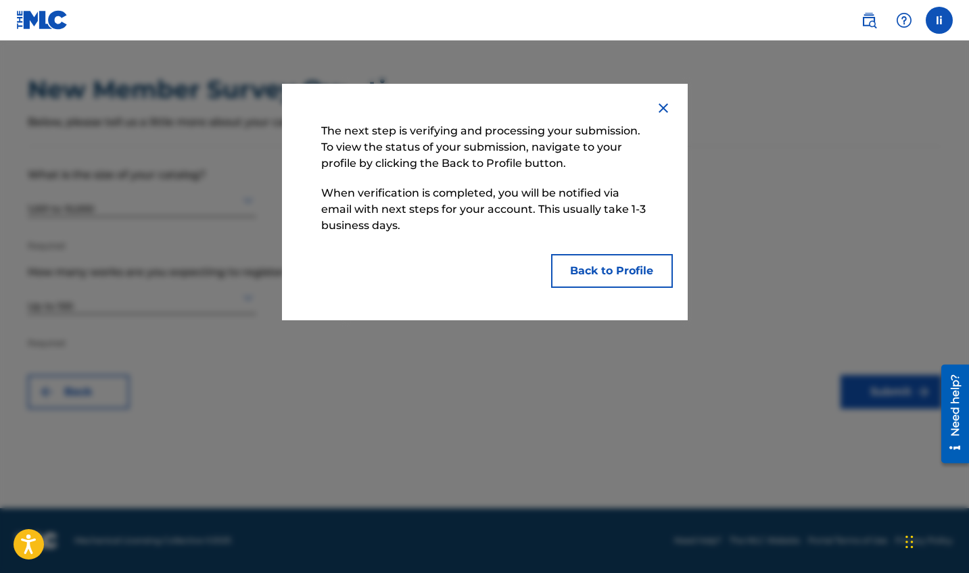
click at [598, 273] on button "Back to Profile" at bounding box center [612, 271] width 122 height 34
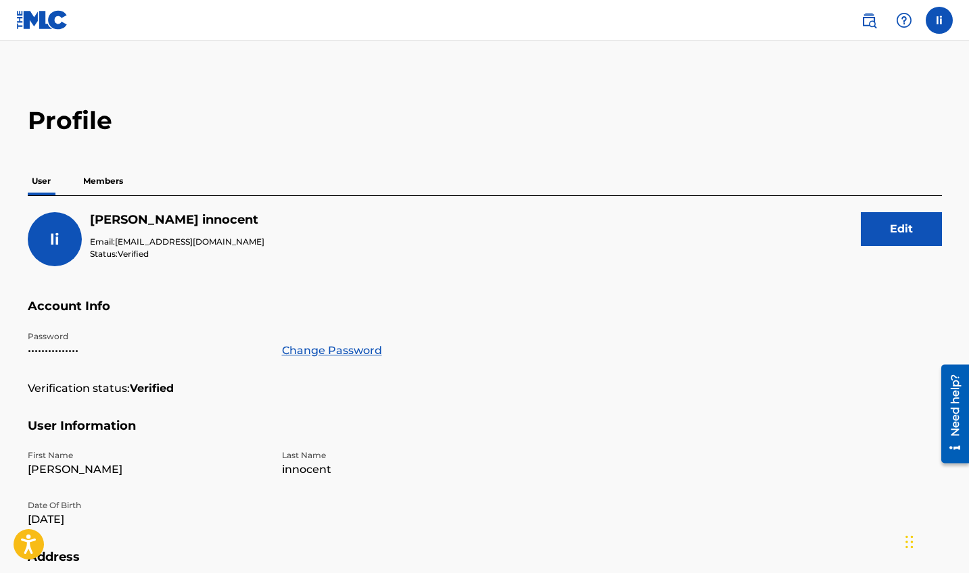
click at [99, 178] on p "Members" at bounding box center [103, 181] width 48 height 28
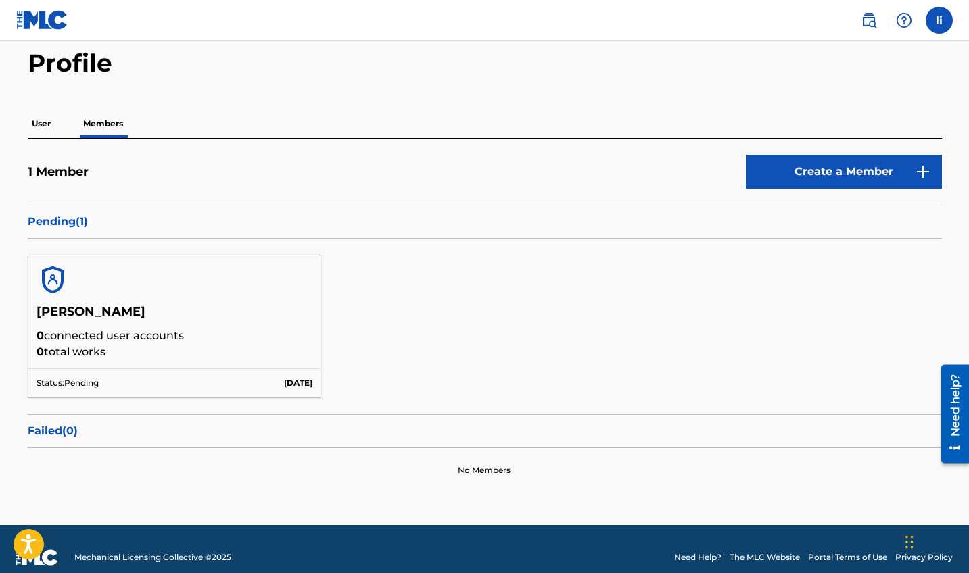
scroll to position [57, 0]
click at [199, 347] on p "0 total works" at bounding box center [175, 352] width 276 height 16
click at [107, 339] on p "0 connected user accounts" at bounding box center [175, 336] width 276 height 16
click at [51, 287] on img at bounding box center [53, 280] width 32 height 32
click at [90, 322] on h5 "[PERSON_NAME]" at bounding box center [175, 316] width 276 height 24
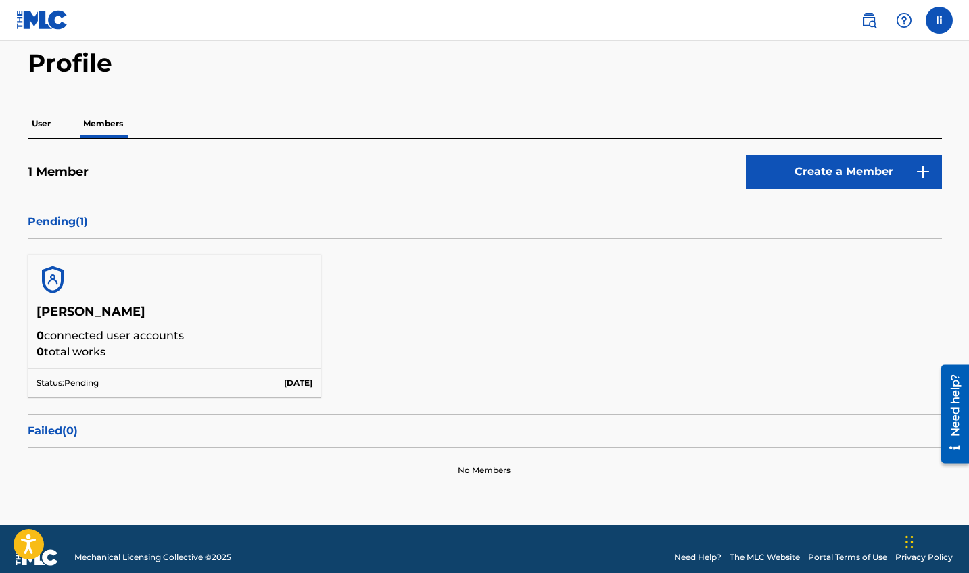
click at [94, 347] on p "0 total works" at bounding box center [175, 352] width 276 height 16
click at [94, 356] on p "0 total works" at bounding box center [175, 352] width 276 height 16
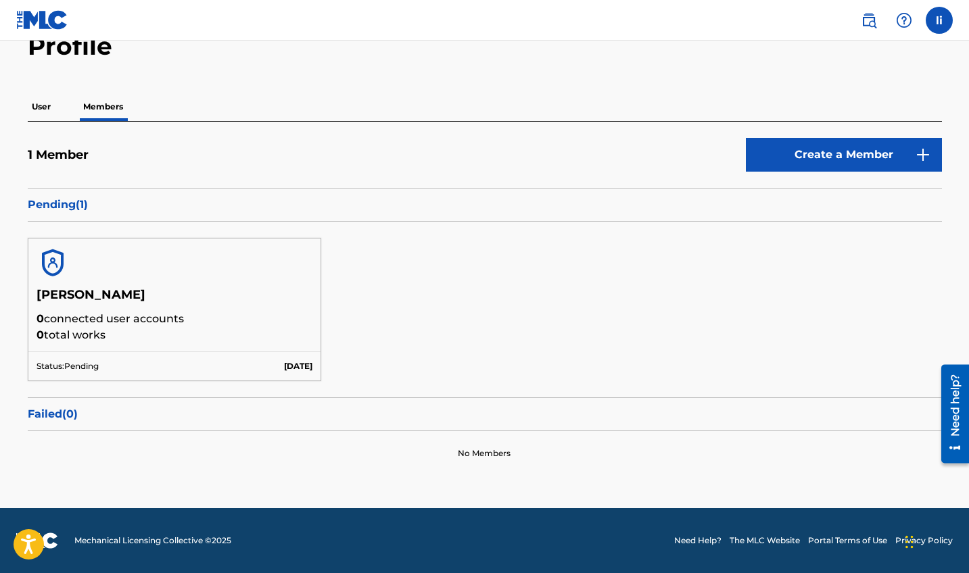
scroll to position [74, 0]
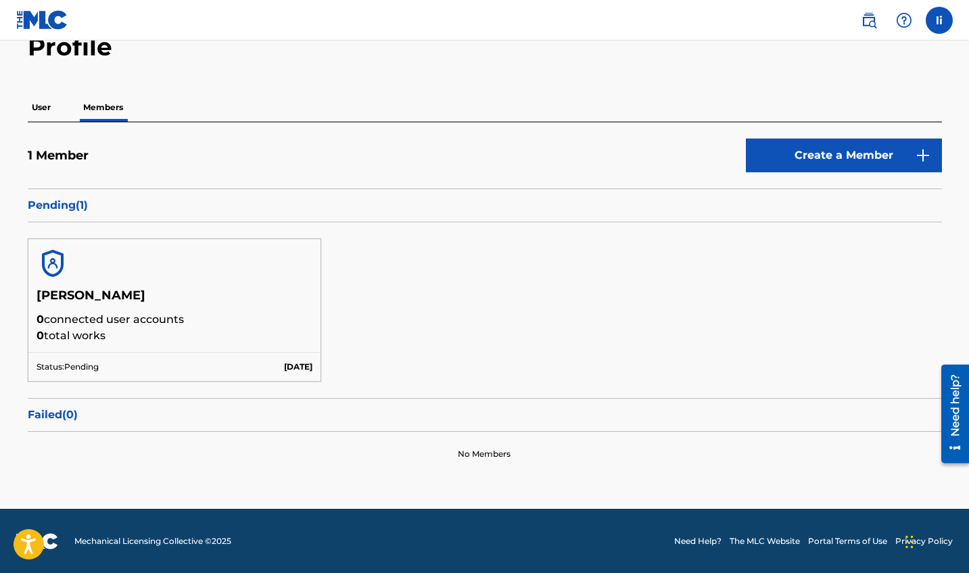
click at [99, 367] on p "Status: Pending" at bounding box center [68, 367] width 62 height 12
click at [773, 160] on link "Create a Member" at bounding box center [844, 156] width 196 height 34
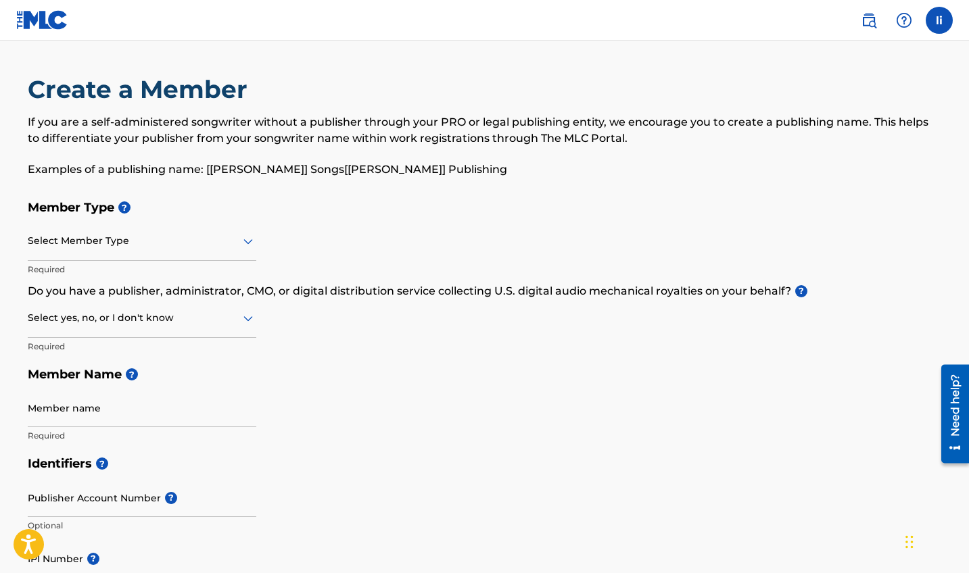
click at [914, 32] on span at bounding box center [886, 20] width 62 height 27
click at [939, 26] on label at bounding box center [938, 20] width 27 height 27
click at [939, 20] on input "[PERSON_NAME] innocent [EMAIL_ADDRESS][DOMAIN_NAME] Notification Preferences Pr…" at bounding box center [939, 20] width 0 height 0
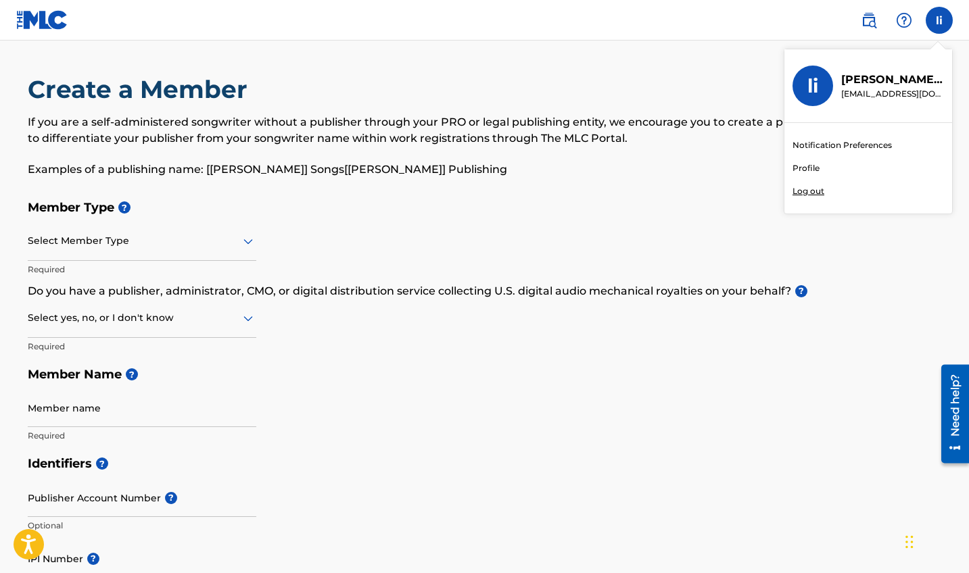
click at [816, 170] on link "Profile" at bounding box center [805, 168] width 27 height 12
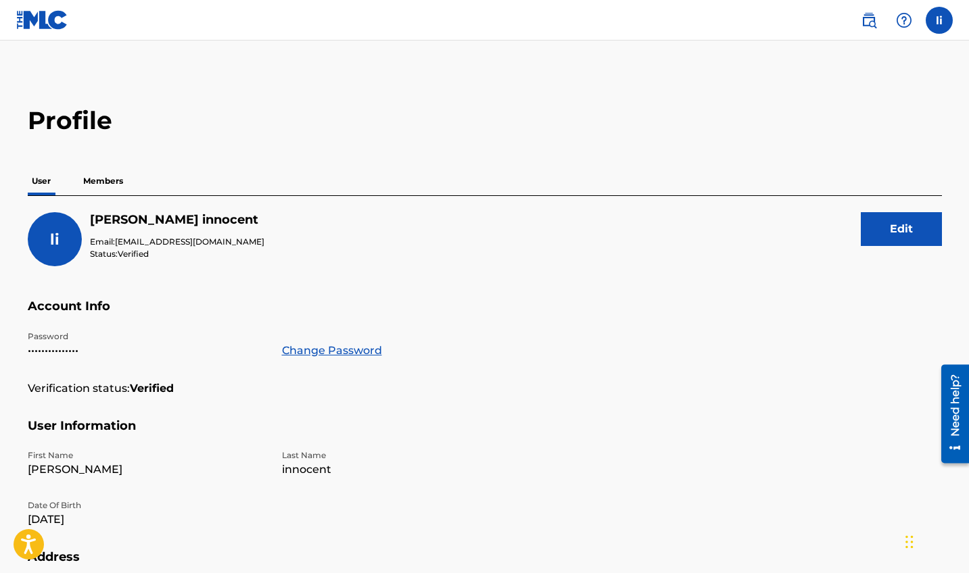
click at [87, 189] on p "Members" at bounding box center [103, 181] width 48 height 28
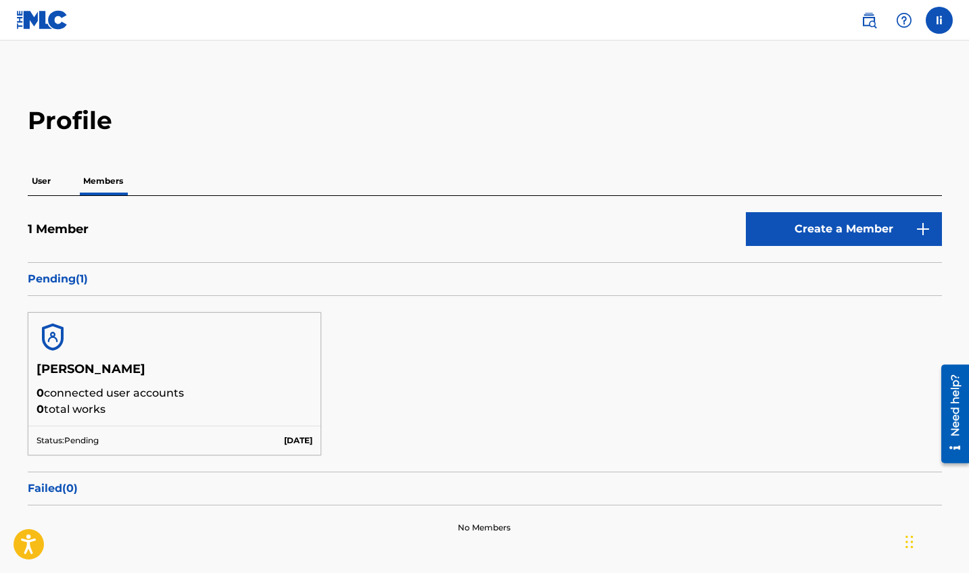
click at [49, 332] on img at bounding box center [53, 337] width 32 height 32
click at [59, 406] on p "0 total works" at bounding box center [175, 410] width 276 height 16
click at [76, 435] on p "Status: Pending" at bounding box center [68, 441] width 62 height 12
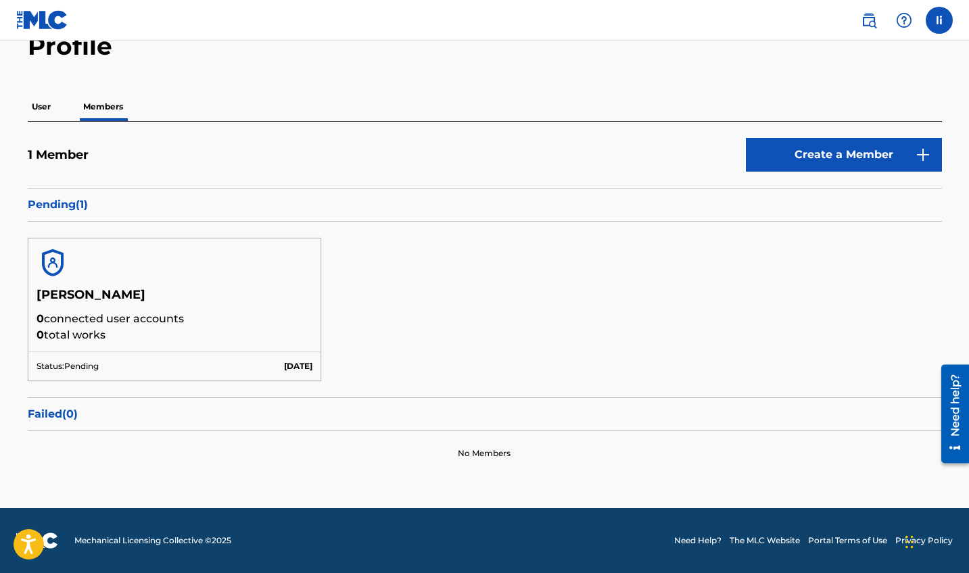
scroll to position [74, 0]
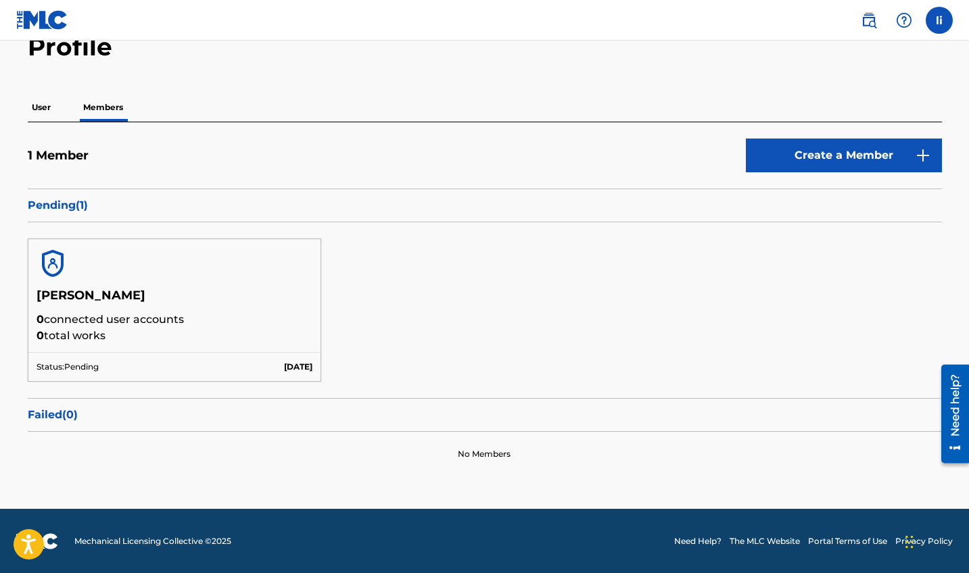
click at [54, 258] on img at bounding box center [53, 263] width 32 height 32
click at [85, 293] on h5 "[PERSON_NAME]" at bounding box center [175, 300] width 276 height 24
click at [120, 322] on p "0 connected user accounts" at bounding box center [175, 320] width 276 height 16
click at [47, 322] on p "0 connected user accounts" at bounding box center [175, 320] width 276 height 16
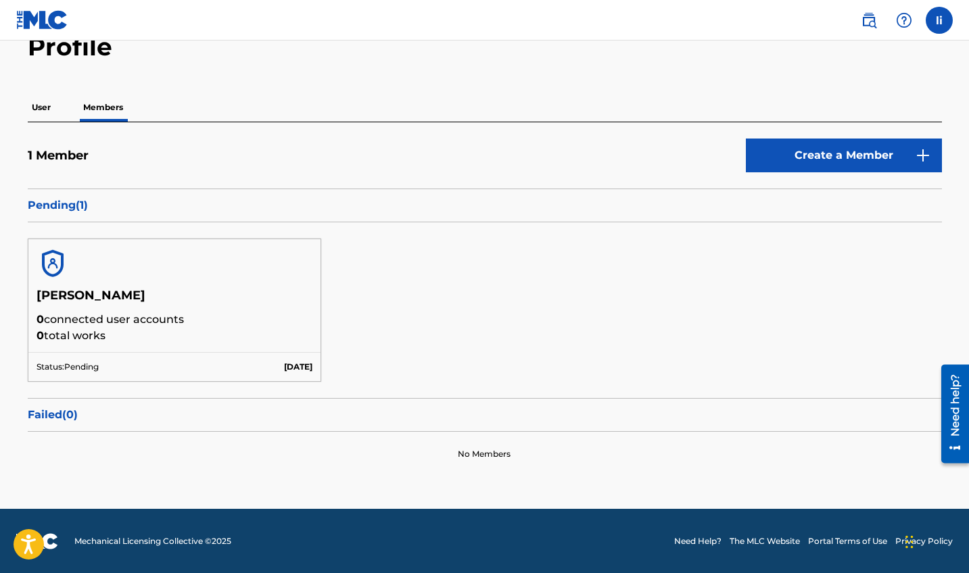
click at [32, 341] on div "[PERSON_NAME] innocent 0 connected user accounts 0 total works" at bounding box center [174, 320] width 293 height 64
click at [147, 358] on div "Status: Pending [DATE]" at bounding box center [174, 366] width 293 height 29
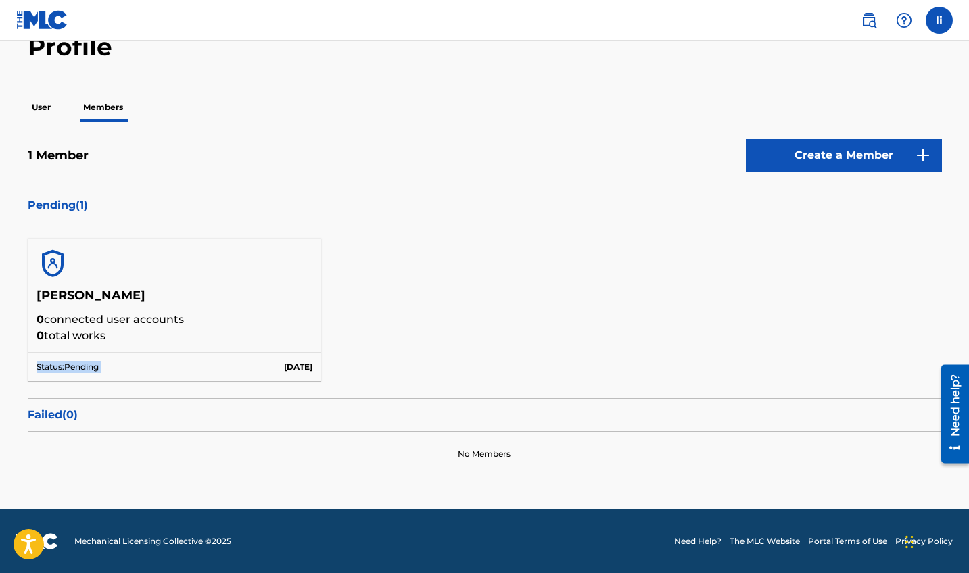
click at [147, 358] on div "Status: Pending [DATE]" at bounding box center [174, 366] width 293 height 29
click at [224, 370] on div "Status: Pending [DATE]" at bounding box center [174, 366] width 293 height 29
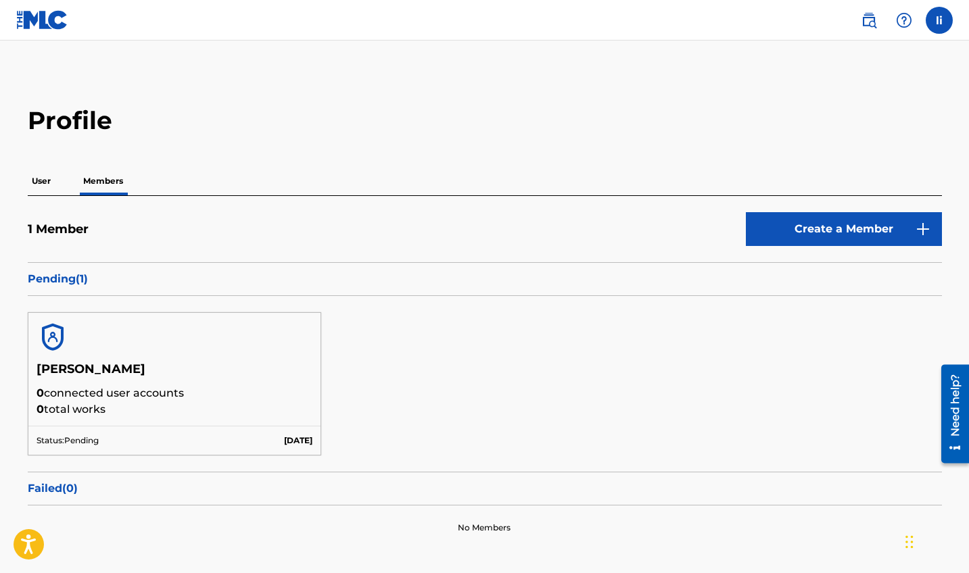
scroll to position [0, 0]
click at [41, 22] on img at bounding box center [42, 20] width 52 height 20
